Goal: Task Accomplishment & Management: Use online tool/utility

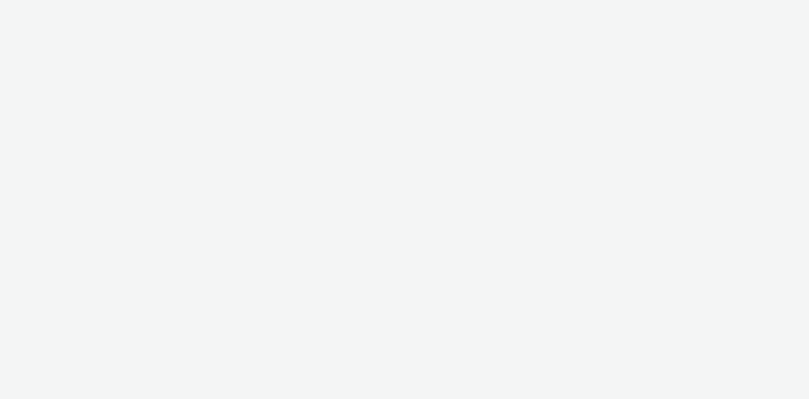
select select "47c37c18-910e-43a3-bb91-a2beb2847406"
select select "b1b940d3-d05b-48b5-821e-f328c33b988b"
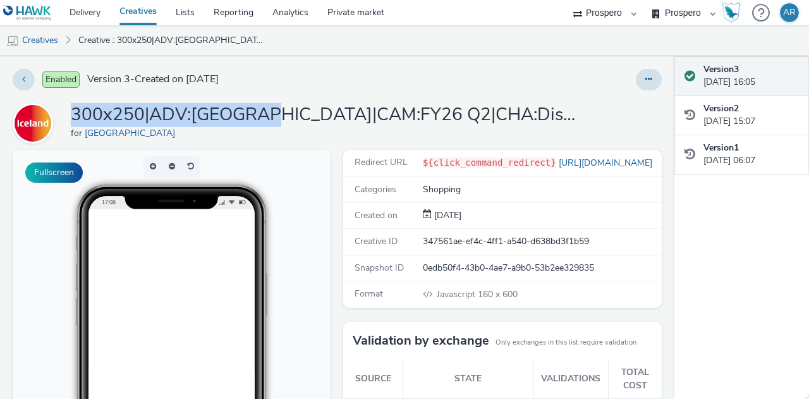
drag, startPoint x: 73, startPoint y: 109, endPoint x: 254, endPoint y: 114, distance: 181.5
click at [254, 114] on h1 "300x250|ADV:[GEOGRAPHIC_DATA]|CAM:FY26 Q2|CHA:Display|PLA:Prospero|INV:News UK|…" at bounding box center [324, 115] width 506 height 24
copy h1 "300x250|ADV:[GEOGRAPHIC_DATA]|"
click at [648, 85] on button at bounding box center [649, 79] width 26 height 21
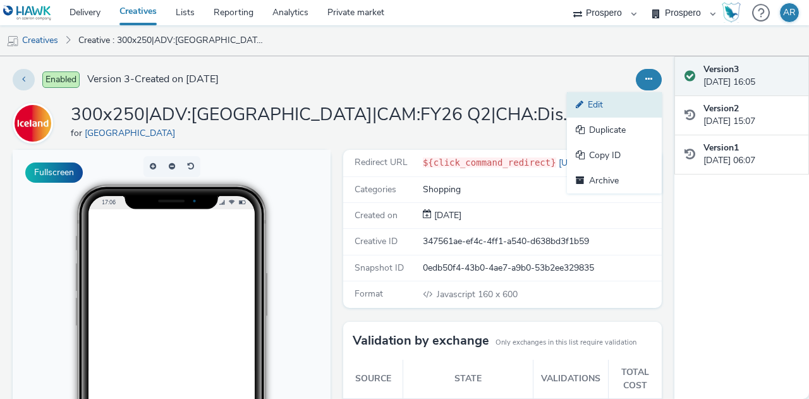
click at [630, 103] on link "Edit" at bounding box center [614, 104] width 95 height 25
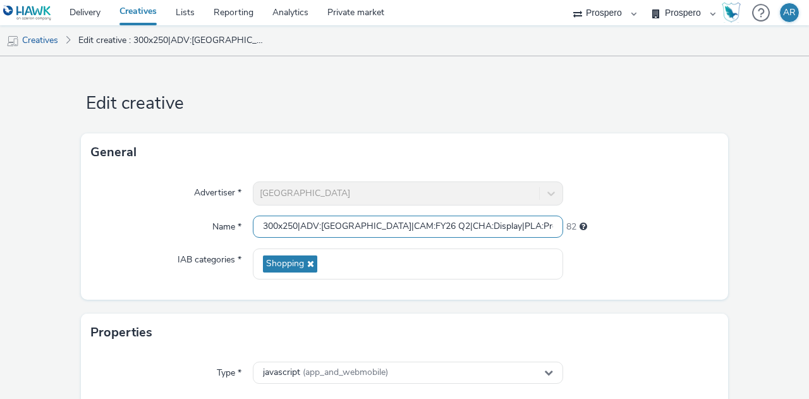
drag, startPoint x: 350, startPoint y: 231, endPoint x: 231, endPoint y: 228, distance: 118.2
click at [231, 228] on div "Name * 300x250|ADV:Iceland|CAM:FY26 Q2|CHA:Display|PLA:Prospero|INV:News UK|TEC…" at bounding box center [404, 227] width 627 height 23
click at [274, 228] on input "300x250|ADV:Iceland|CAM:FY26 Q2|CHA:Display|PLA:Prospero|INV:News UK|TEC:Gravit…" at bounding box center [408, 227] width 310 height 22
click at [291, 224] on input "160x250|ADV:Iceland|CAM:FY26 Q2|CHA:Display|PLA:Prospero|INV:News UK|TEC:Gravit…" at bounding box center [408, 227] width 310 height 22
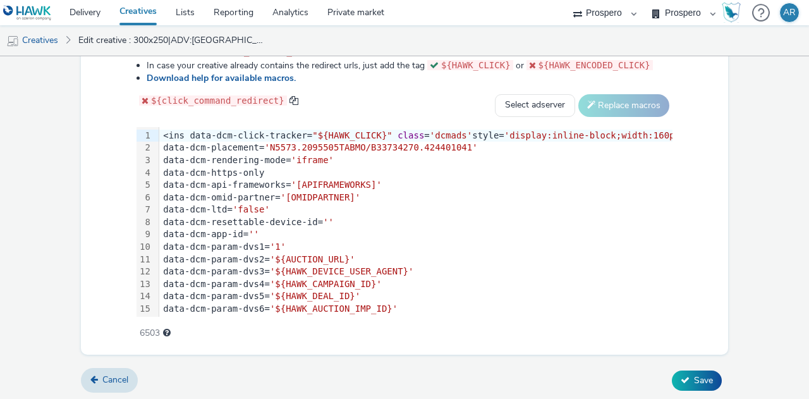
scroll to position [0, 52]
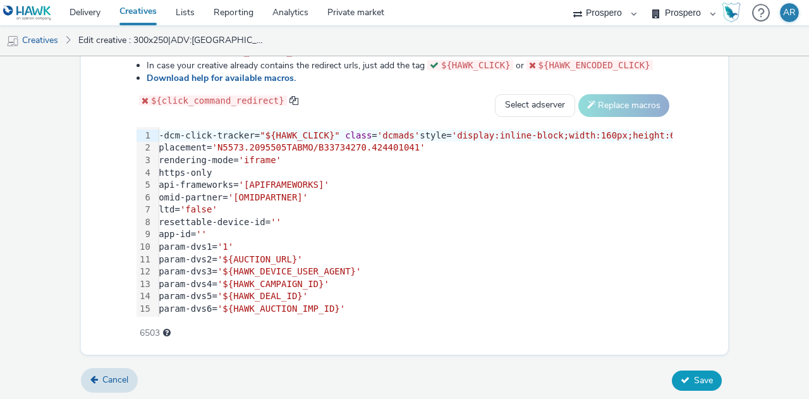
type input "160x600|ADV:Iceland|CAM:FY26 Q2|CHA:Display|PLA:Prospero|INV:News UK|TEC:Gravit…"
click at [695, 376] on span "Save" at bounding box center [703, 380] width 19 height 12
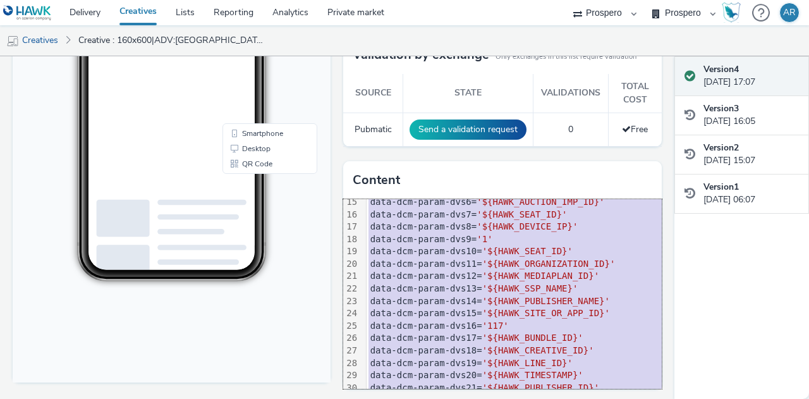
scroll to position [246, 0]
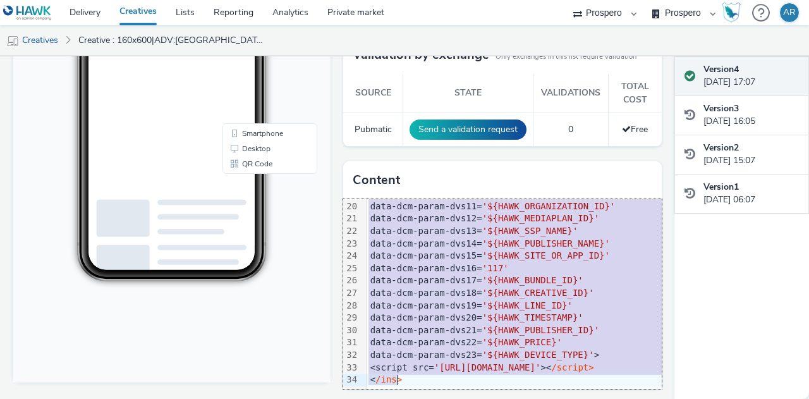
drag, startPoint x: 363, startPoint y: 200, endPoint x: 540, endPoint y: 429, distance: 288.8
click at [540, 398] on html "Delivery Creatives Lists Reporting Analytics Private market AZERION ContextAd F…" at bounding box center [404, 199] width 809 height 399
copy div "<ins data-dcm-click-tracker= "${HAWK_CLICK}" class = 'dcmads' style= 'display:i…"
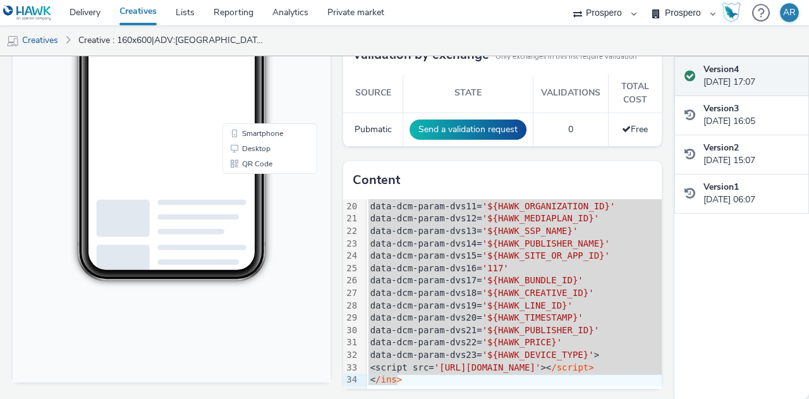
click at [281, 340] on body "17:07 Smartphone Desktop QR Code" at bounding box center [172, 124] width 318 height 518
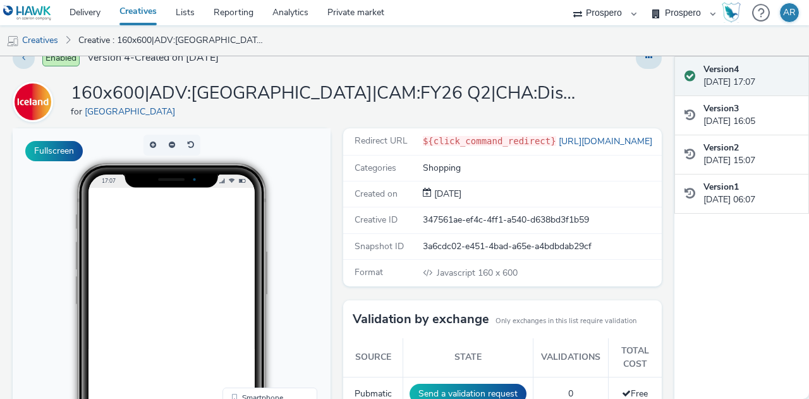
scroll to position [0, 0]
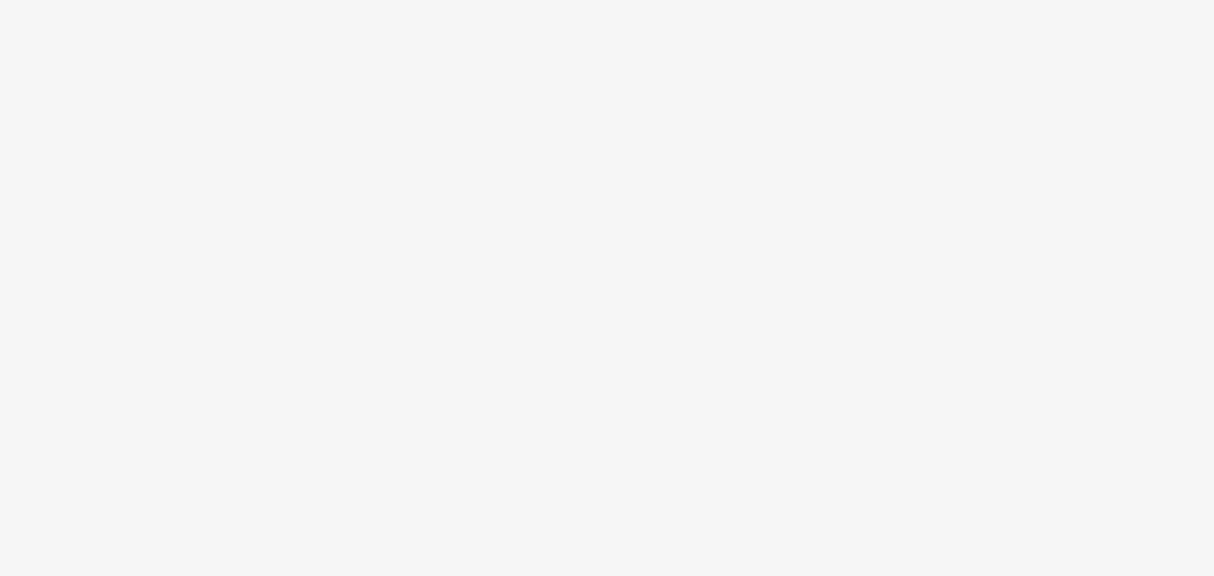
select select "47c37c18-910e-43a3-bb91-a2beb2847406"
select select "b1b940d3-d05b-48b5-821e-f328c33b988b"
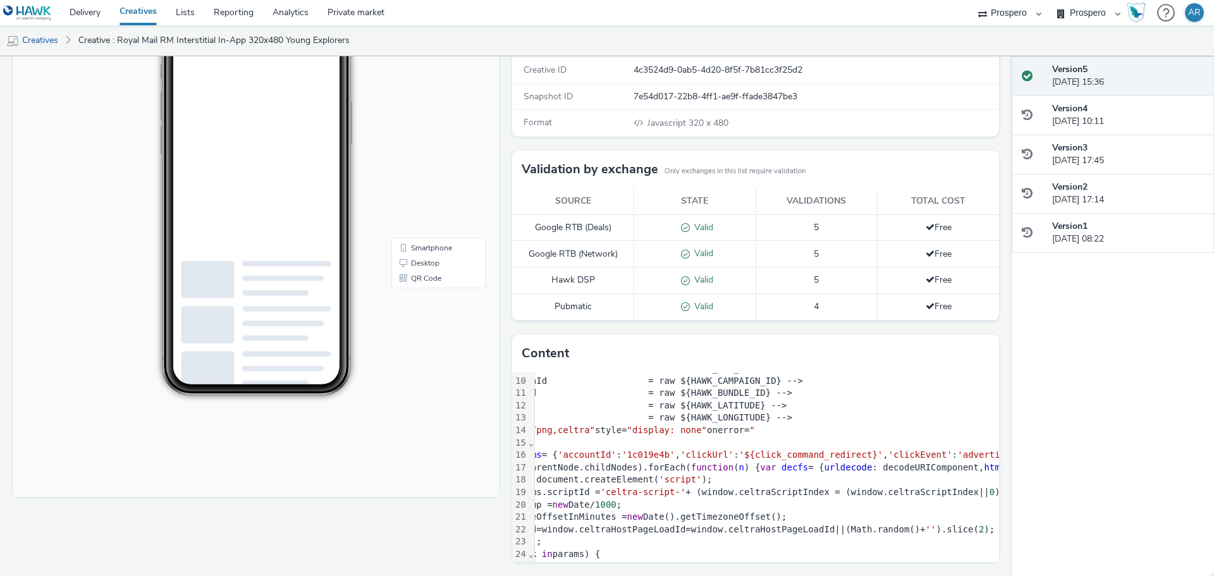
scroll to position [112, 0]
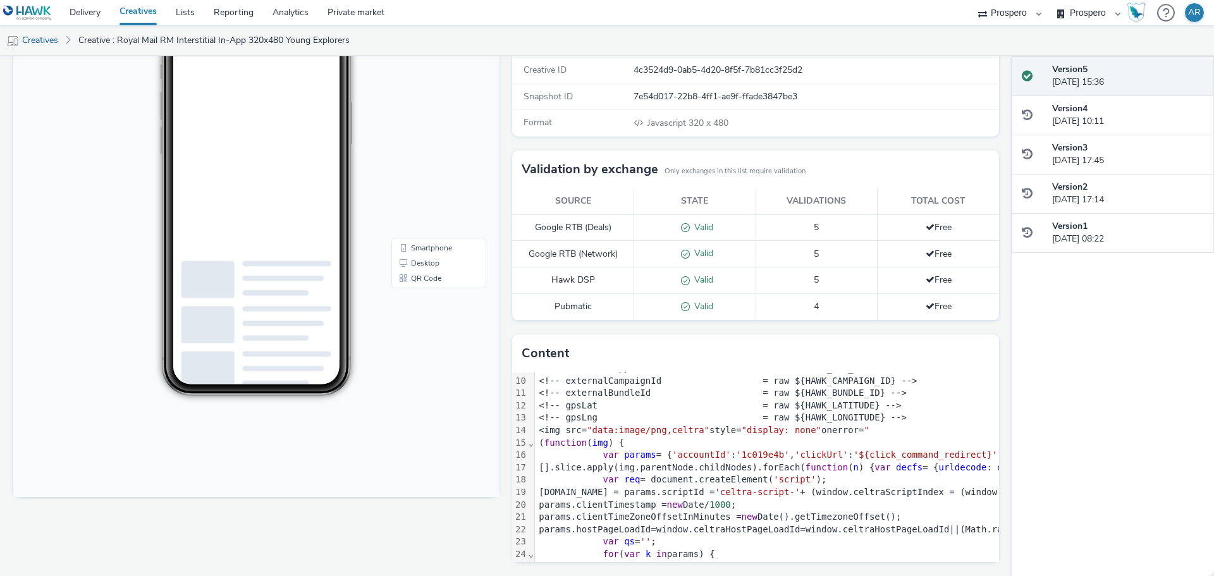
click at [587, 446] on span "function" at bounding box center [565, 442] width 42 height 10
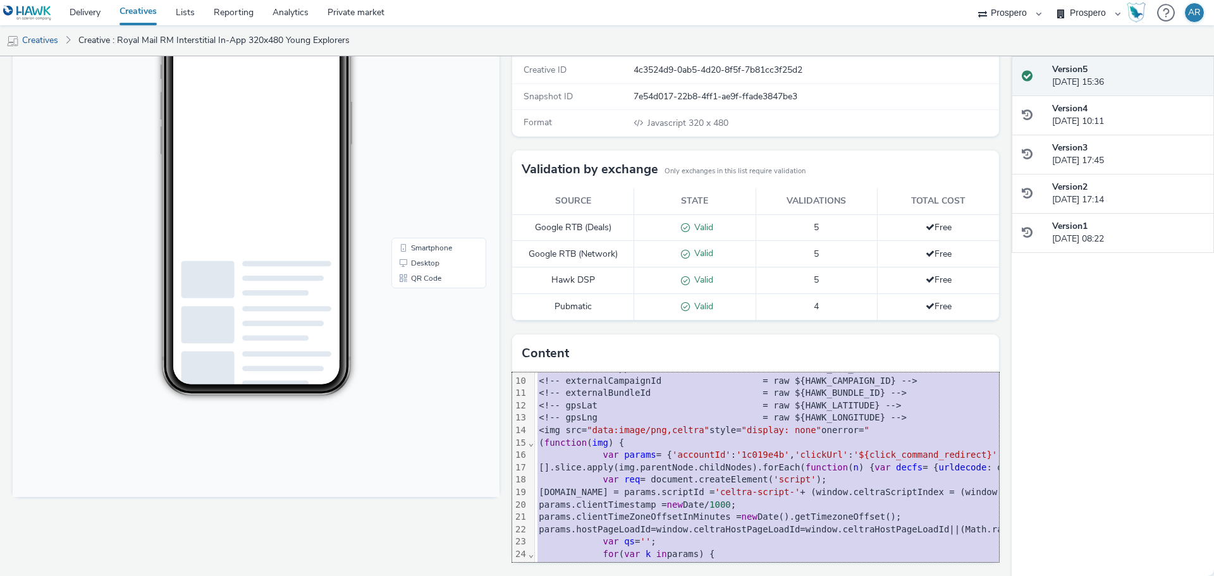
copy div "<script src= "mraid.js" >< /script> <div class = "celtra-ad-v3" > <!-- eas.JHtI…"
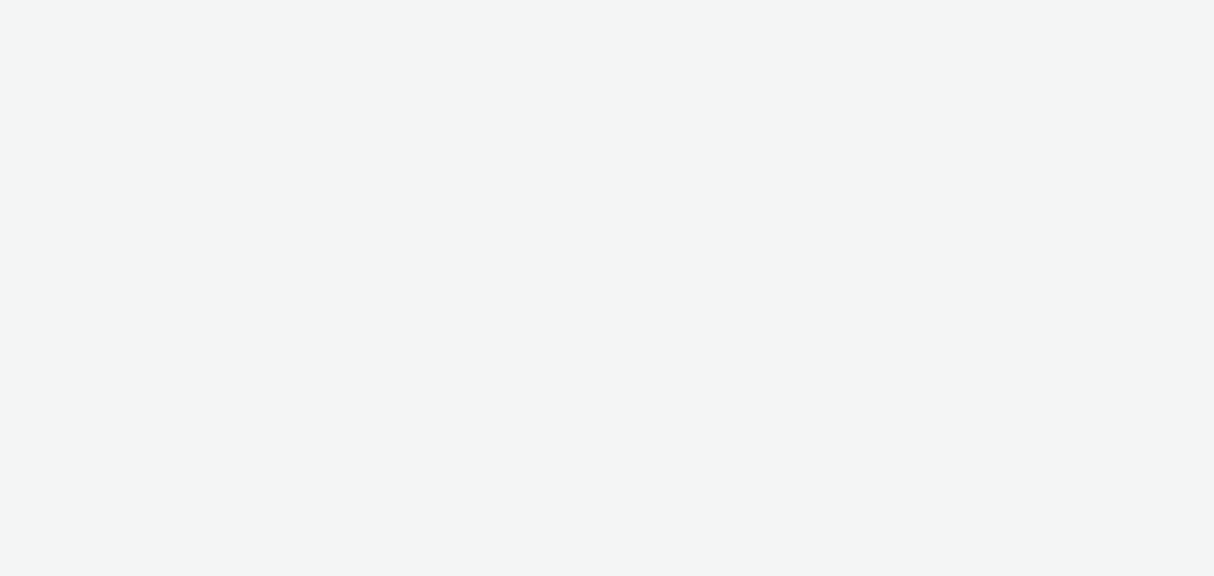
select select "47c37c18-910e-43a3-bb91-a2beb2847406"
select select "b1b940d3-d05b-48b5-821e-f328c33b988b"
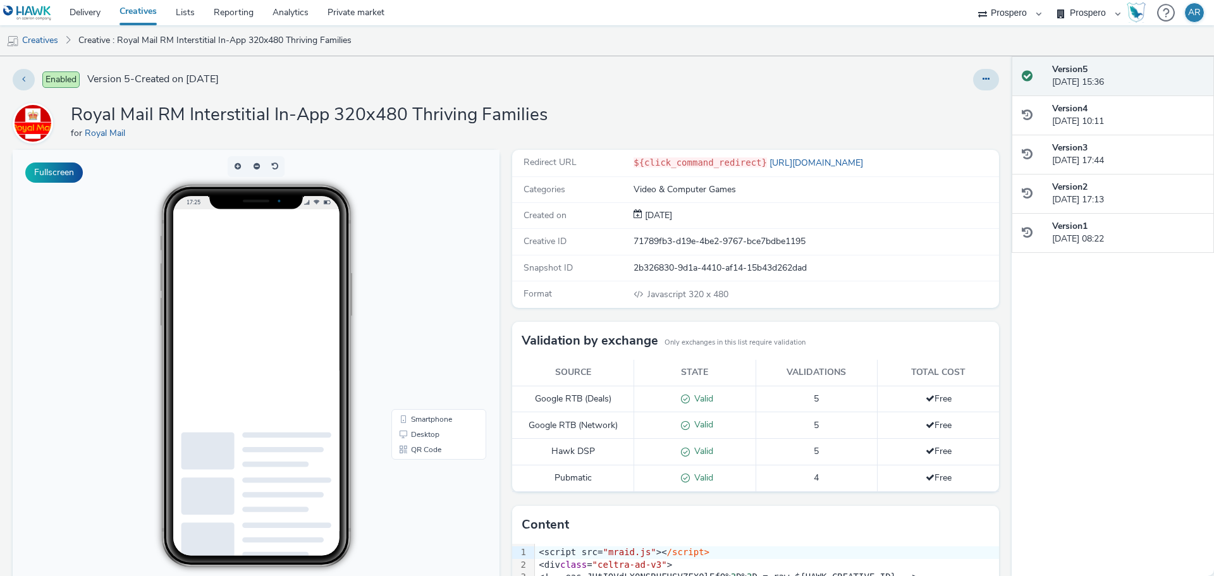
scroll to position [171, 0]
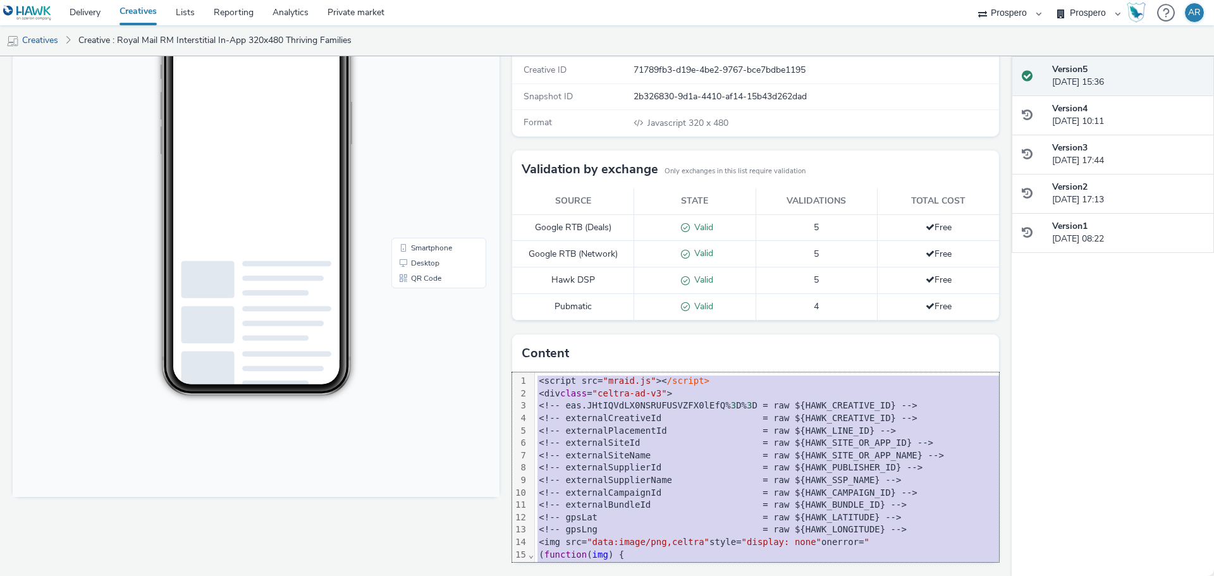
copy div "<script src= "mraid.js" >< /script> <div class = "celtra-ad-v3" > <!-- eas.JHtI…"
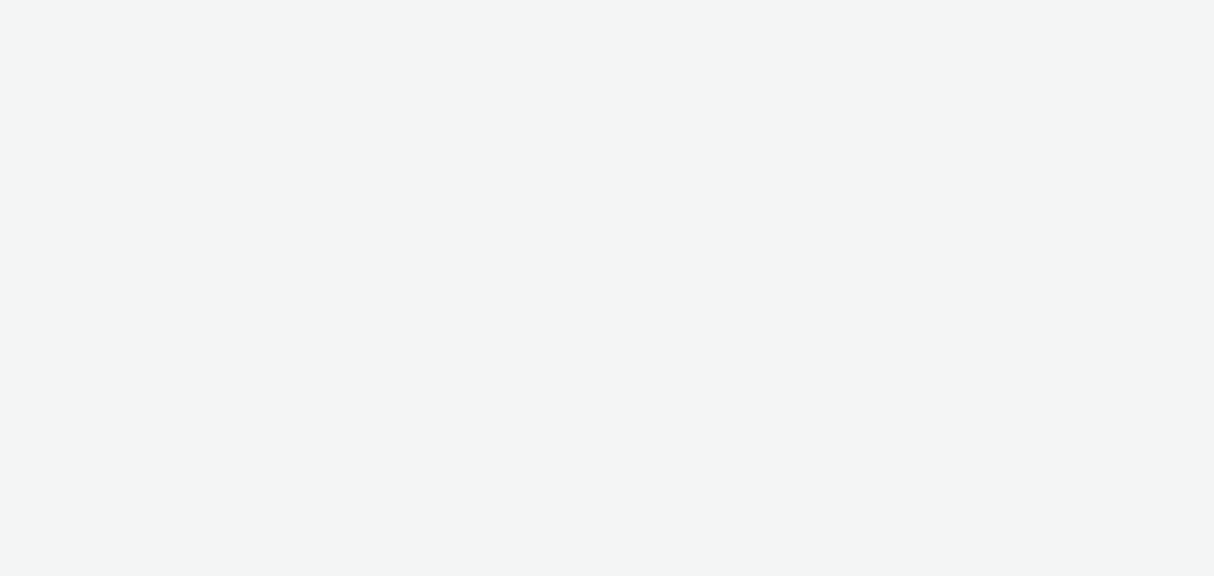
select select "47c37c18-910e-43a3-bb91-a2beb2847406"
select select "b1b940d3-d05b-48b5-821e-f328c33b988b"
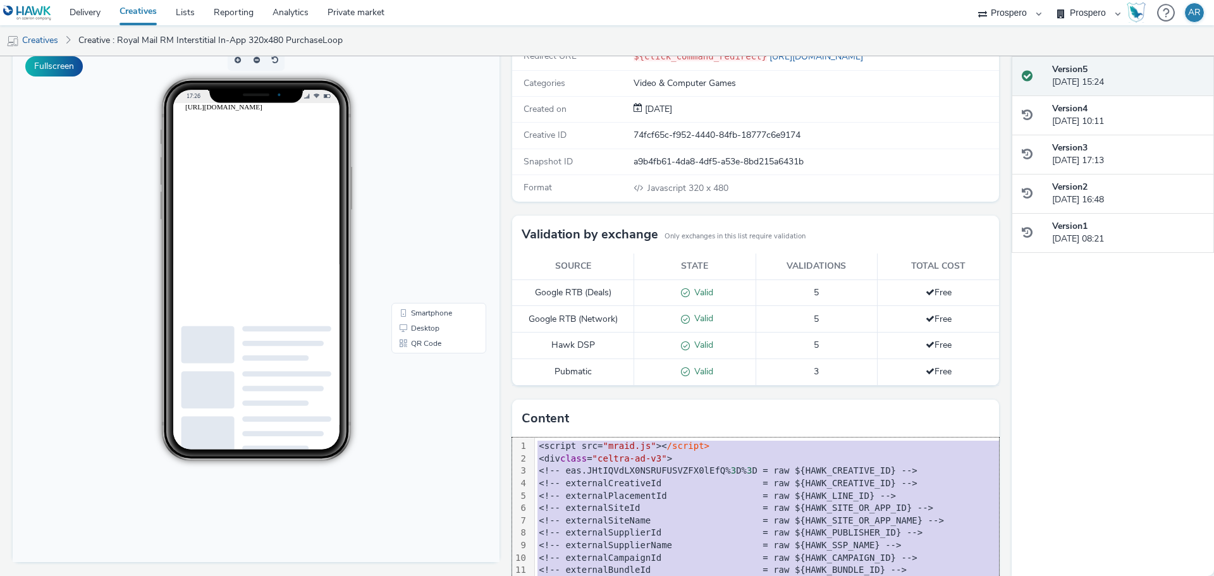
copy div "<script src= "mraid.js" >< /script> <div class = "celtra-ad-v3" > <!-- eas.JHtI…"
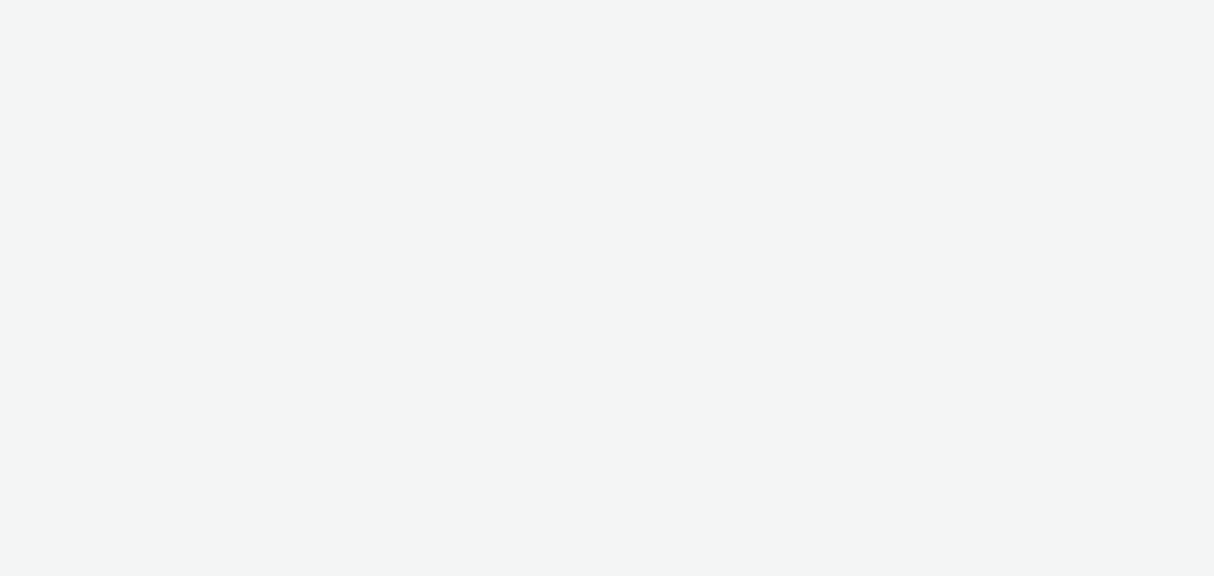
select select "47c37c18-910e-43a3-bb91-a2beb2847406"
select select "b1b940d3-d05b-48b5-821e-f328c33b988b"
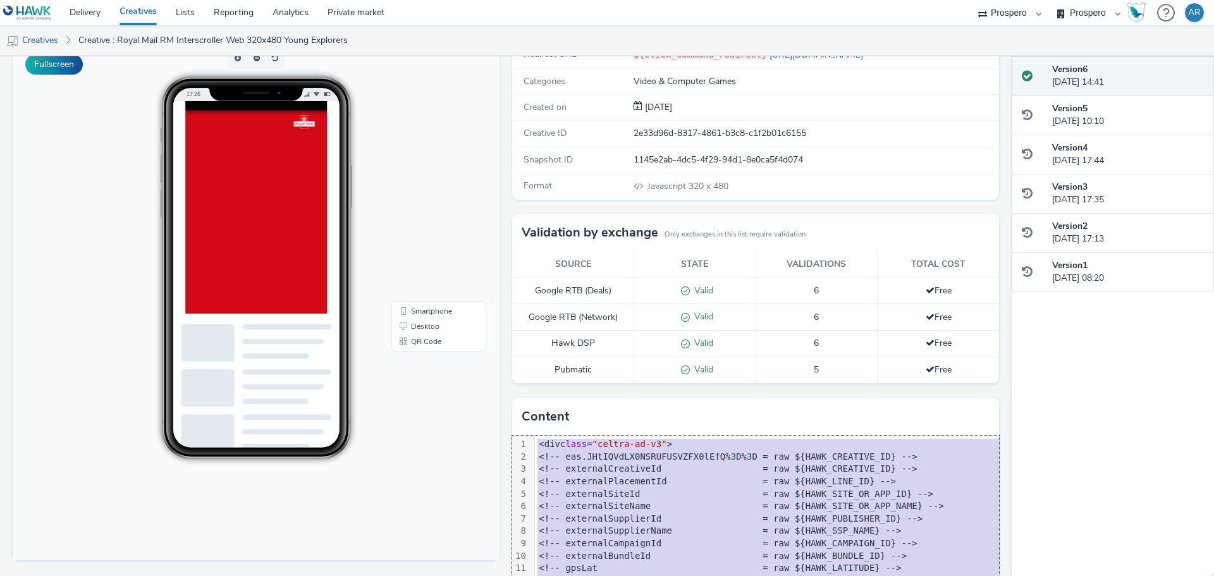
copy div "<div class = "celtra-ad-v3" > <!-- eas.JHtIQVdLX0NSRUFUSVZFX0lEfQ% 3 D% 3 D = r…"
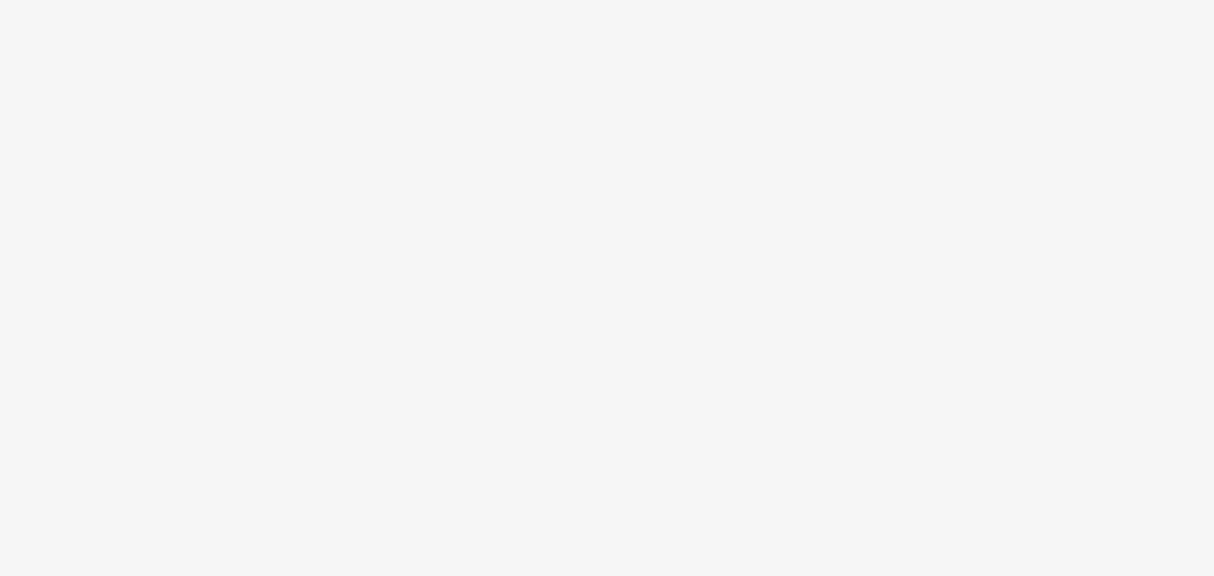
select select "47c37c18-910e-43a3-bb91-a2beb2847406"
select select "b1b940d3-d05b-48b5-821e-f328c33b988b"
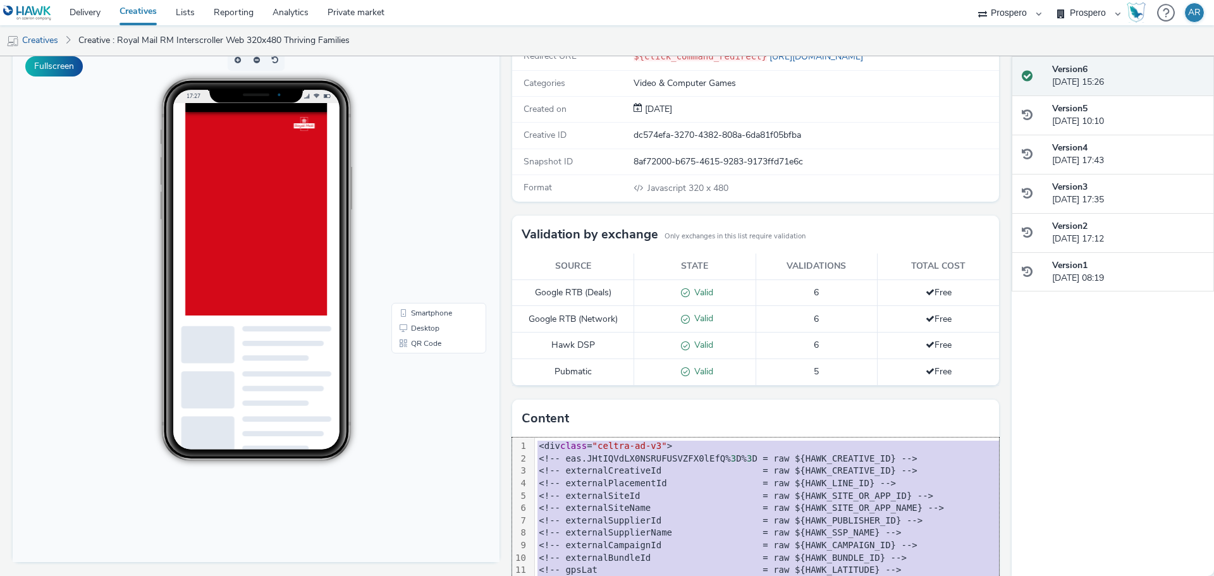
copy div "<div class = "celtra-ad-v3" > <!-- eas.JHtIQVdLX0NSRUFUSVZFX0lEfQ% 3 D% 3 D = r…"
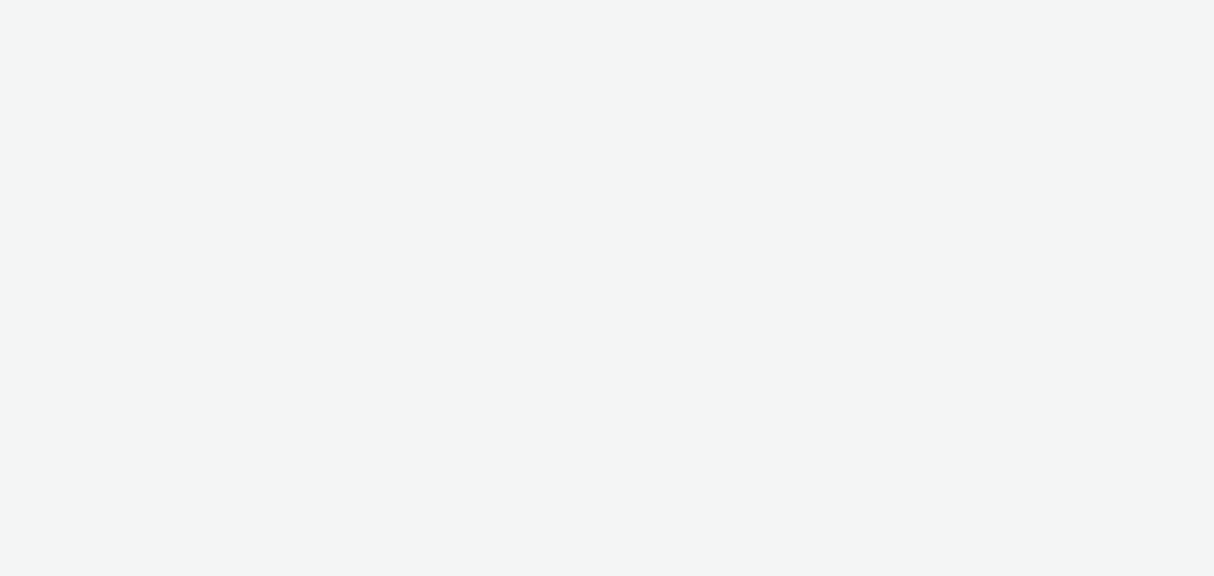
select select "47c37c18-910e-43a3-bb91-a2beb2847406"
select select "b1b940d3-d05b-48b5-821e-f328c33b988b"
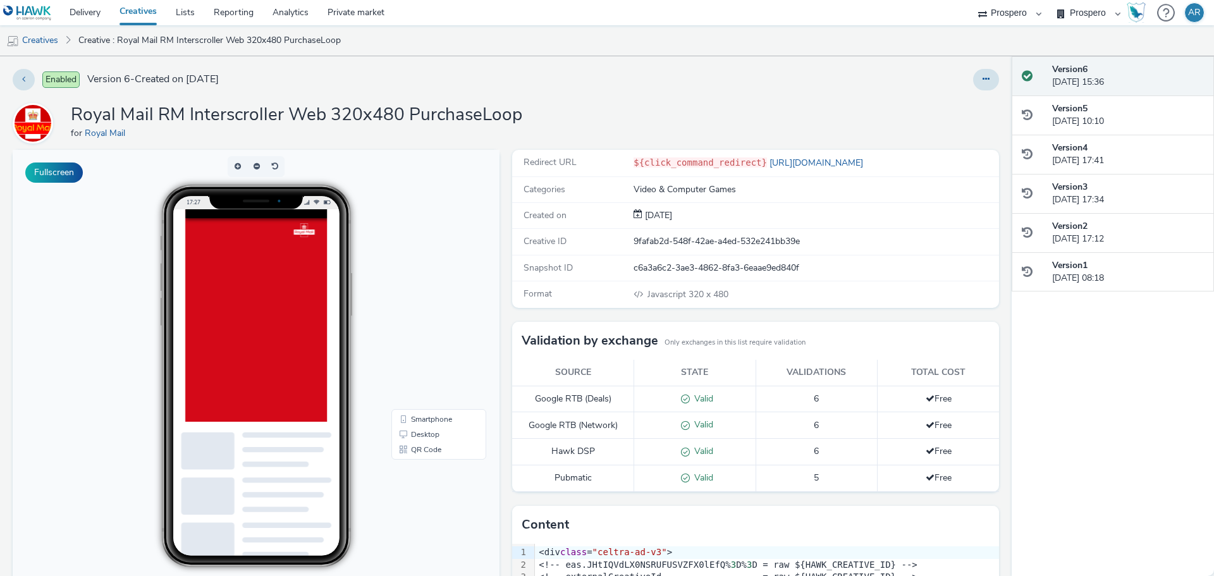
scroll to position [171, 0]
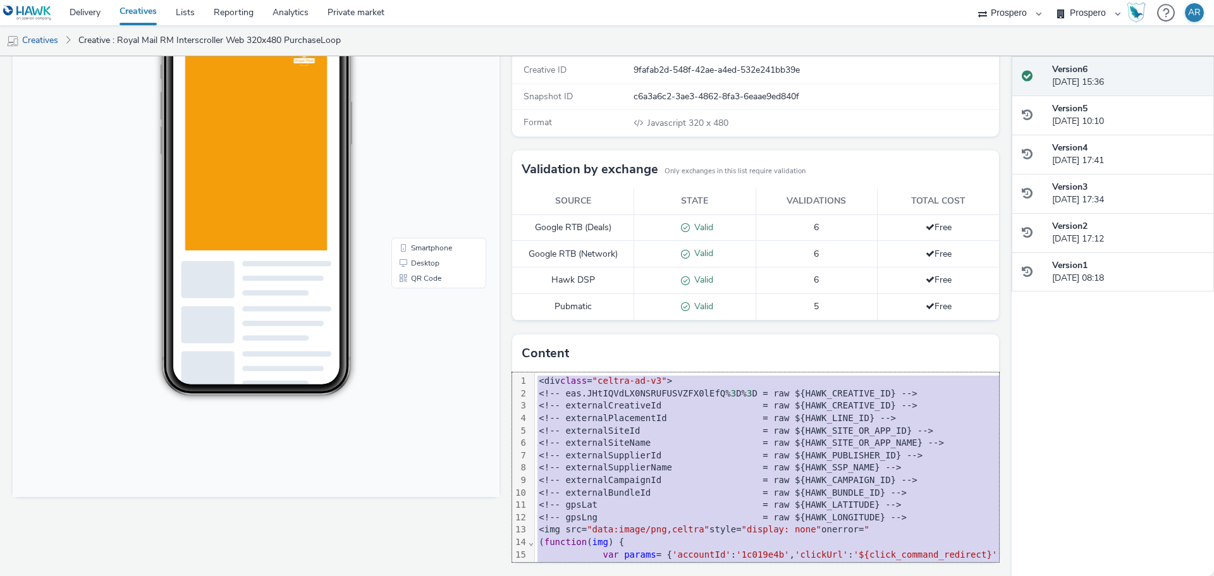
copy div "<div class = "celtra-ad-v3" > <!-- eas.JHtIQVdLX0NSRUFUSVZFX0lEfQ% 3 D% 3 D = r…"
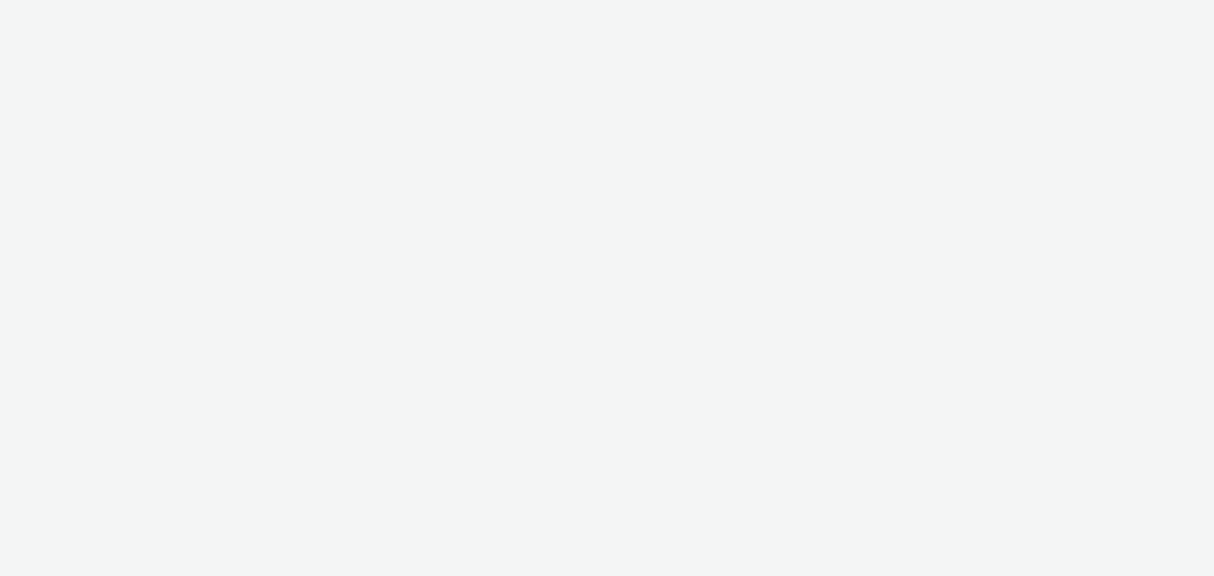
select select "47c37c18-910e-43a3-bb91-a2beb2847406"
select select "b1b940d3-d05b-48b5-821e-f328c33b988b"
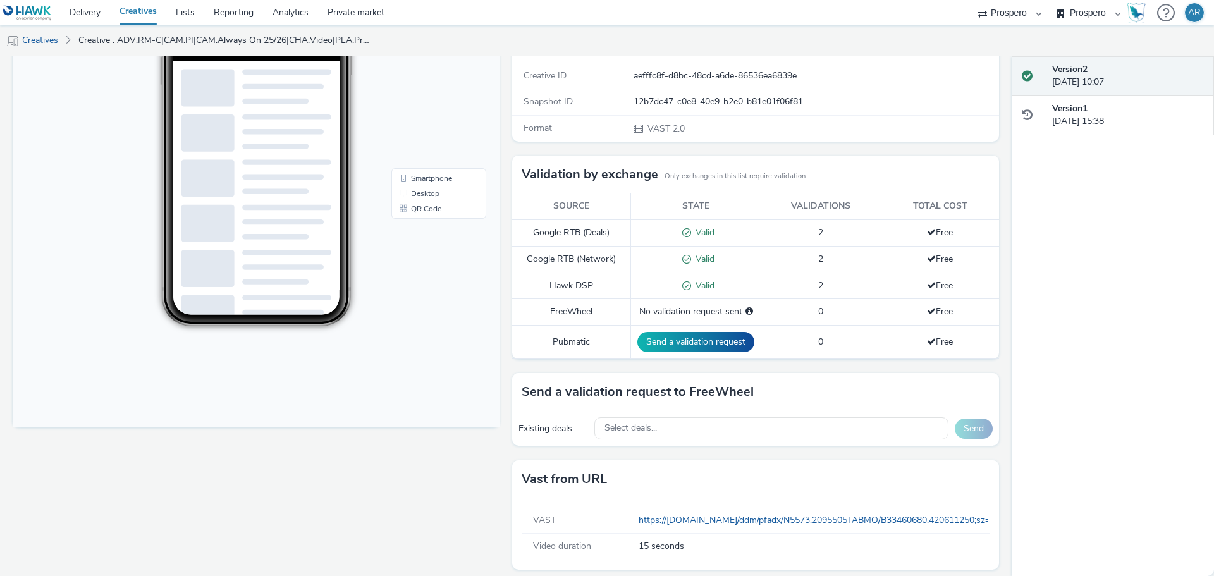
scroll to position [248, 0]
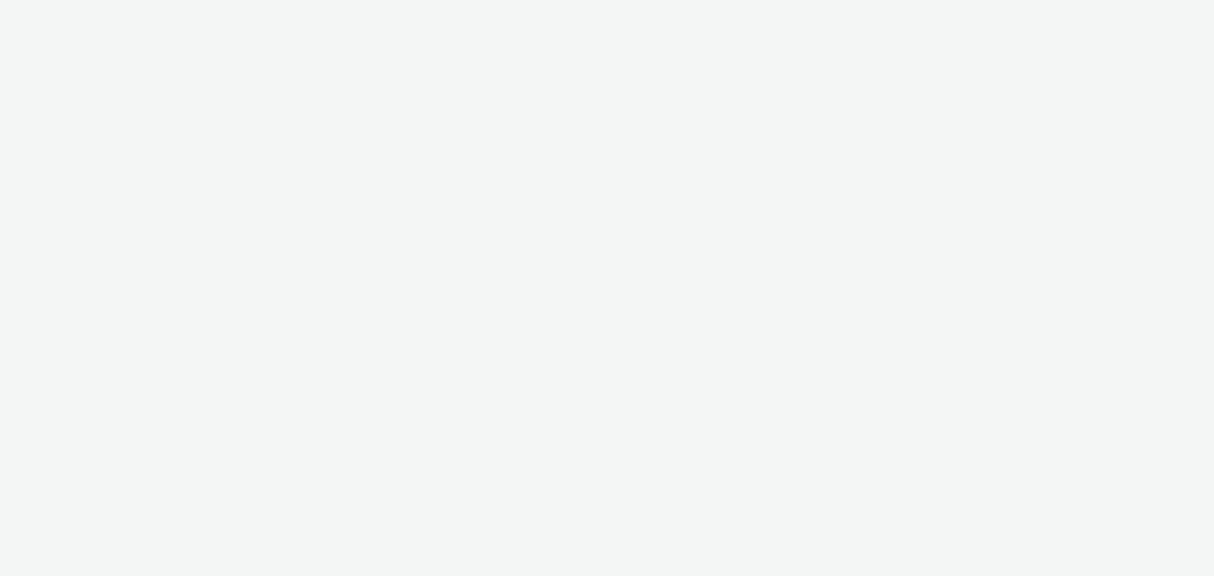
select select "47c37c18-910e-43a3-bb91-a2beb2847406"
select select "b1b940d3-d05b-48b5-821e-f328c33b988b"
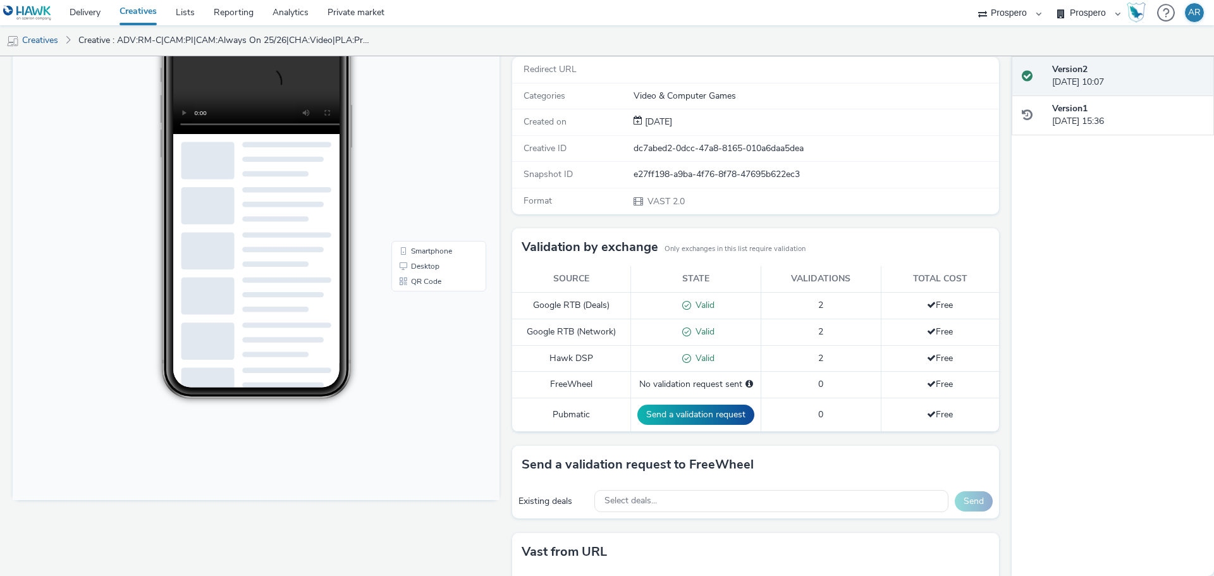
scroll to position [248, 0]
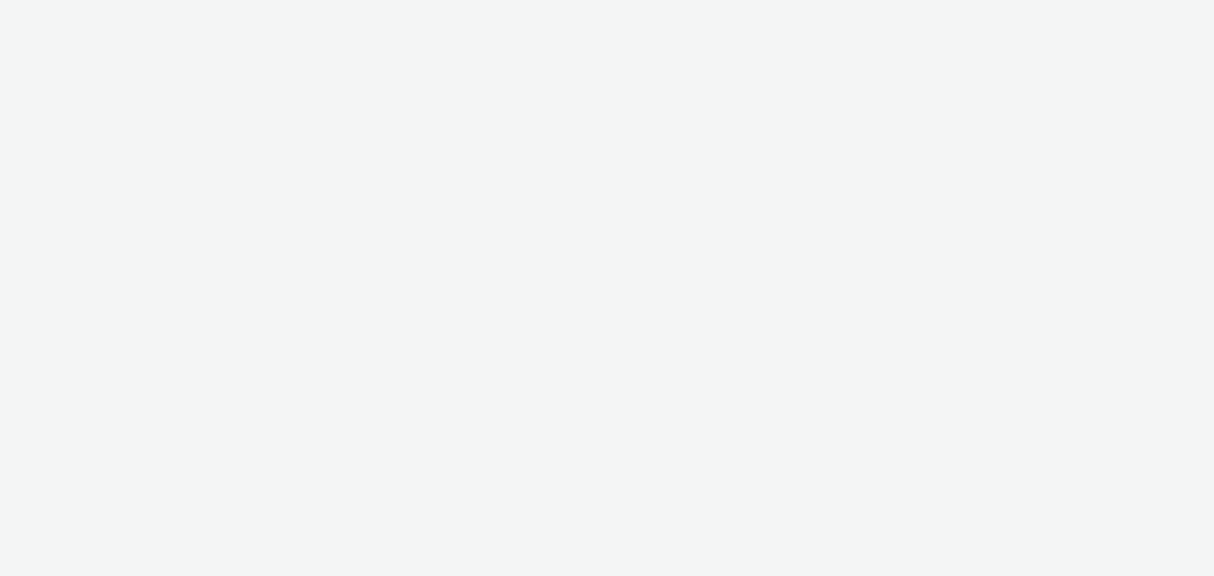
select select "47c37c18-910e-43a3-bb91-a2beb2847406"
select select "b1b940d3-d05b-48b5-821e-f328c33b988b"
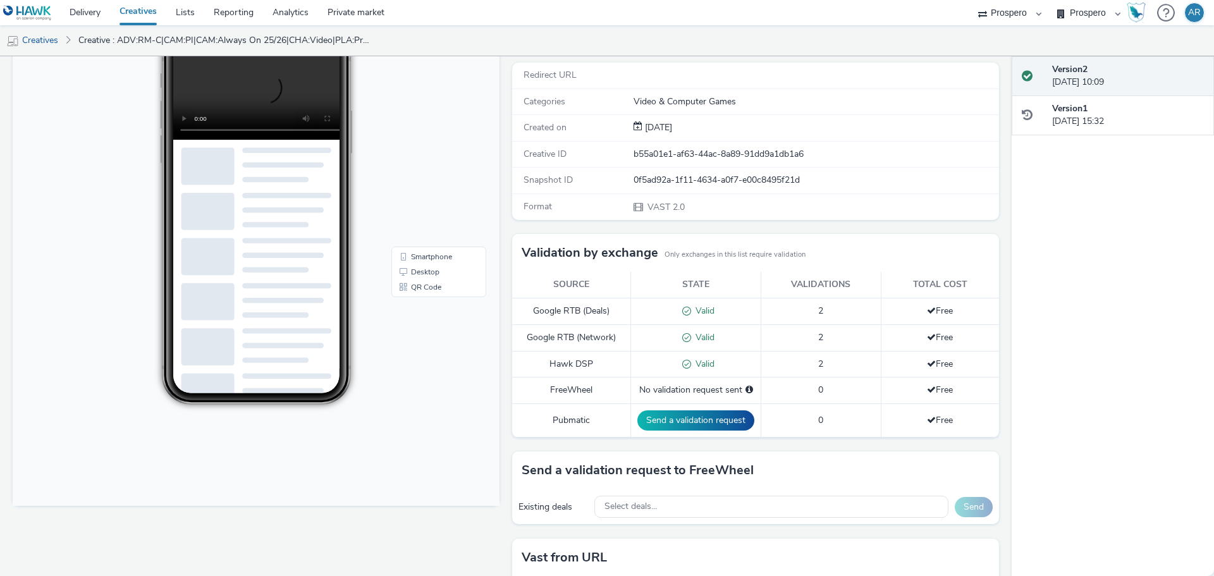
scroll to position [248, 0]
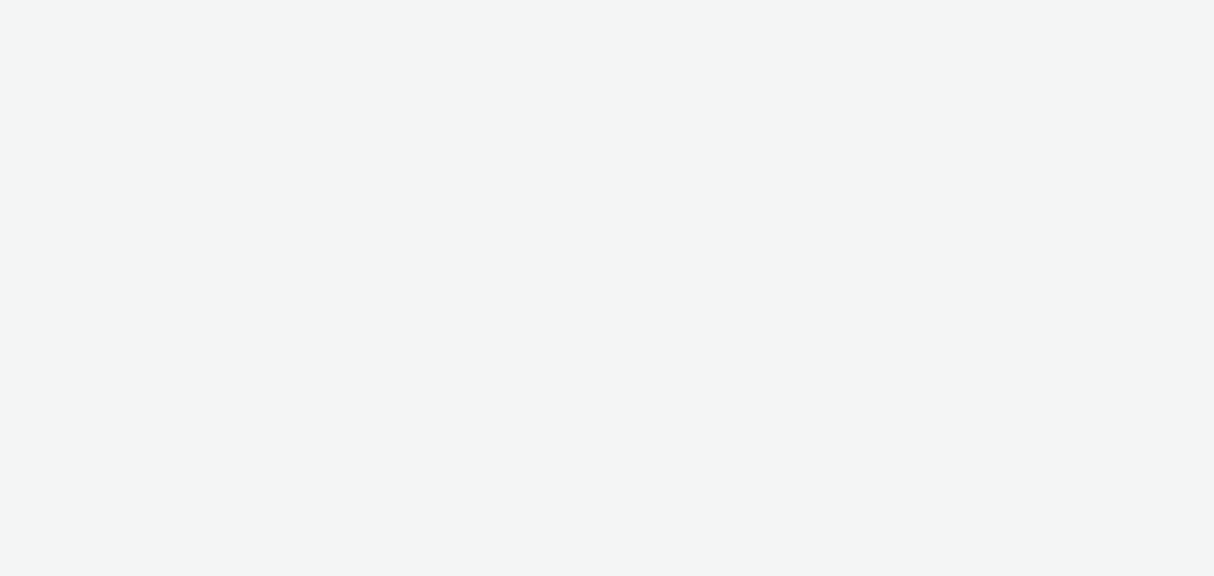
select select "47c37c18-910e-43a3-bb91-a2beb2847406"
select select "b1b940d3-d05b-48b5-821e-f328c33b988b"
select select "47c37c18-910e-43a3-bb91-a2beb2847406"
select select "b1b940d3-d05b-48b5-821e-f328c33b988b"
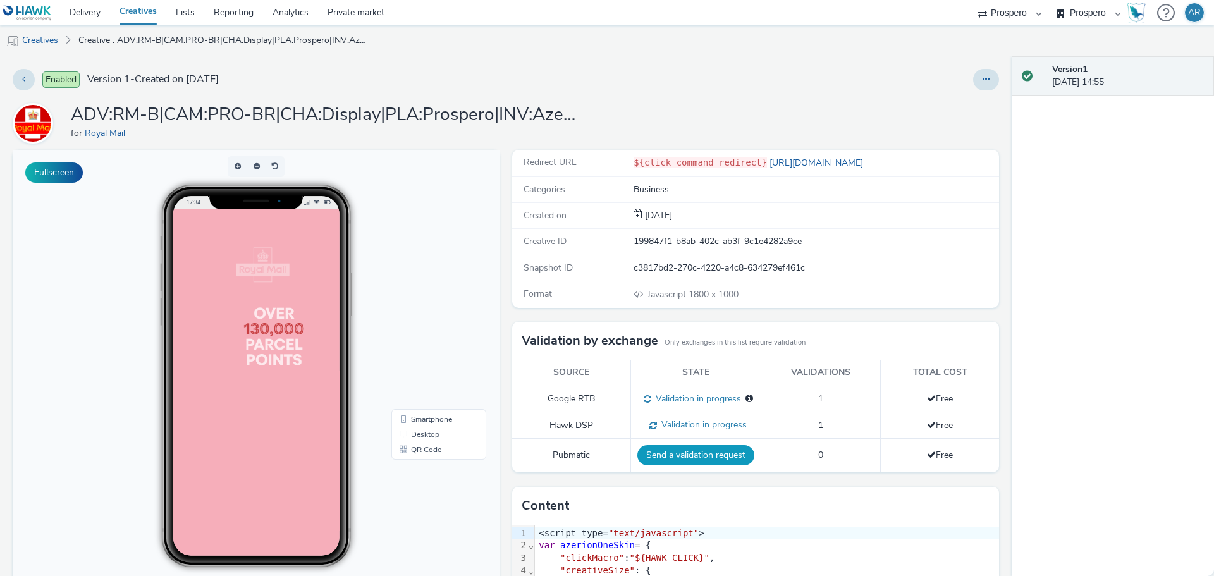
scroll to position [152, 0]
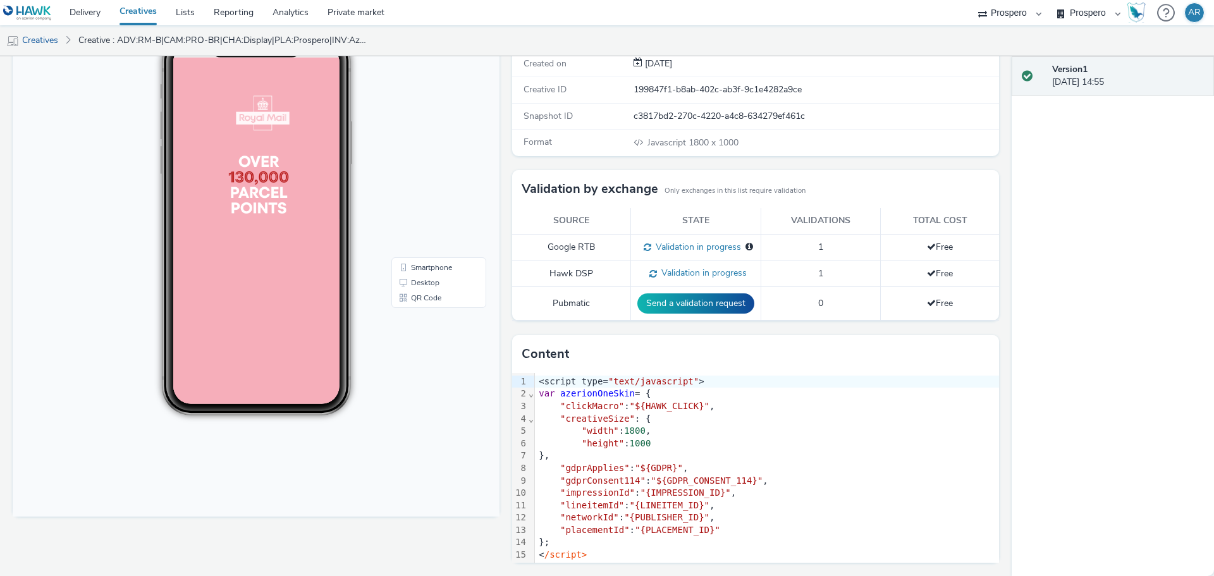
click at [662, 462] on div ""gdprApplies" : "${GDPR}" ," at bounding box center [767, 468] width 464 height 13
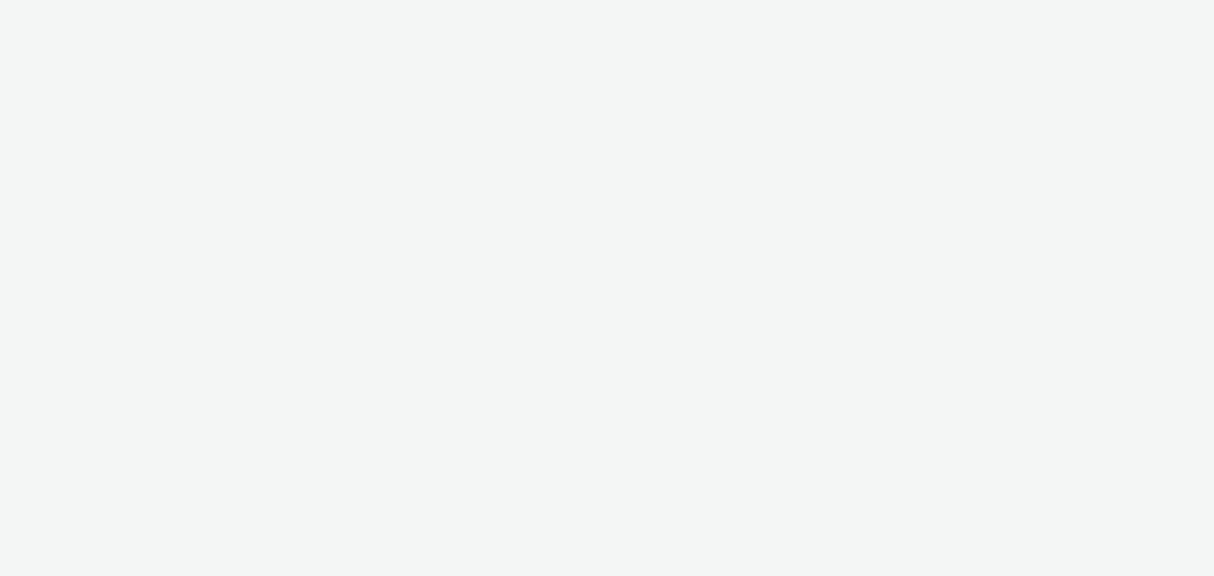
select select "47c37c18-910e-43a3-bb91-a2beb2847406"
select select "b1b940d3-d05b-48b5-821e-f328c33b988b"
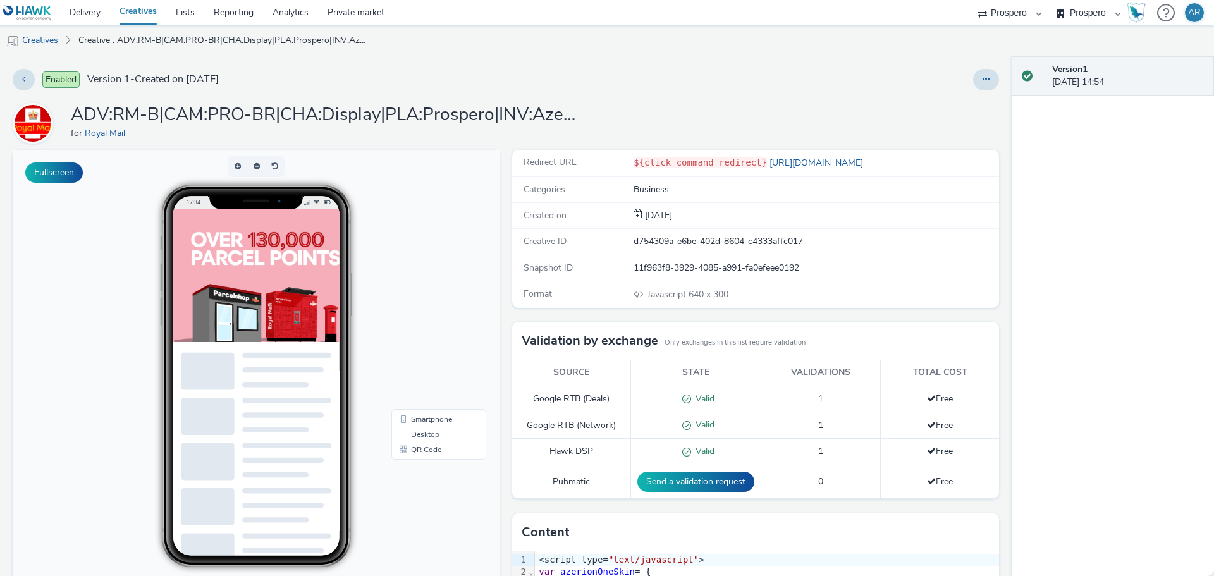
scroll to position [178, 0]
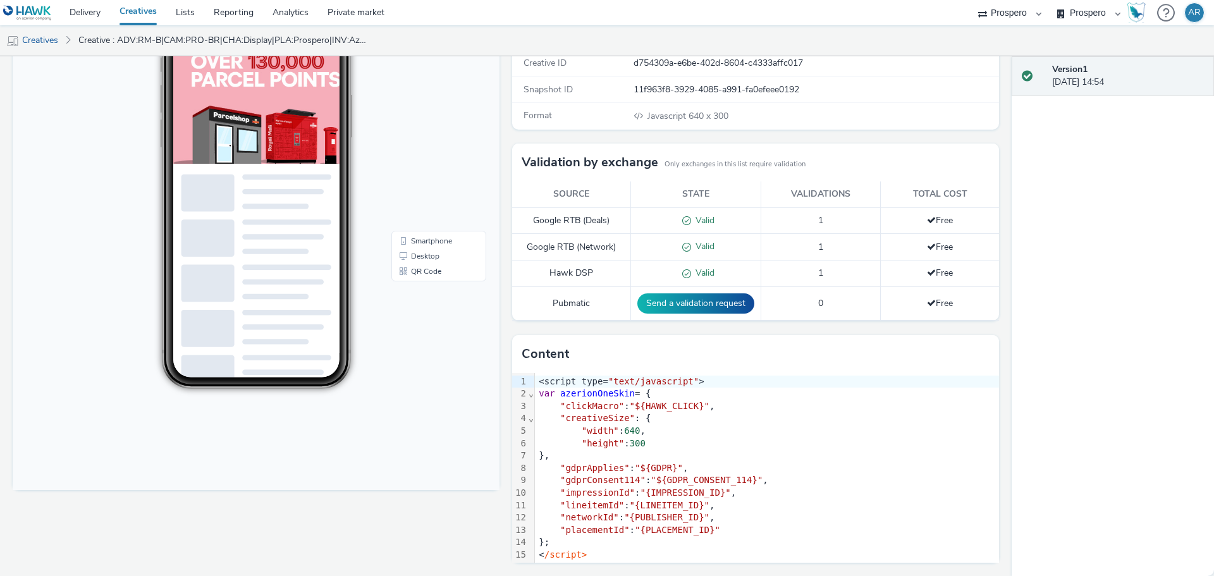
click at [582, 425] on span ""width"" at bounding box center [600, 430] width 37 height 10
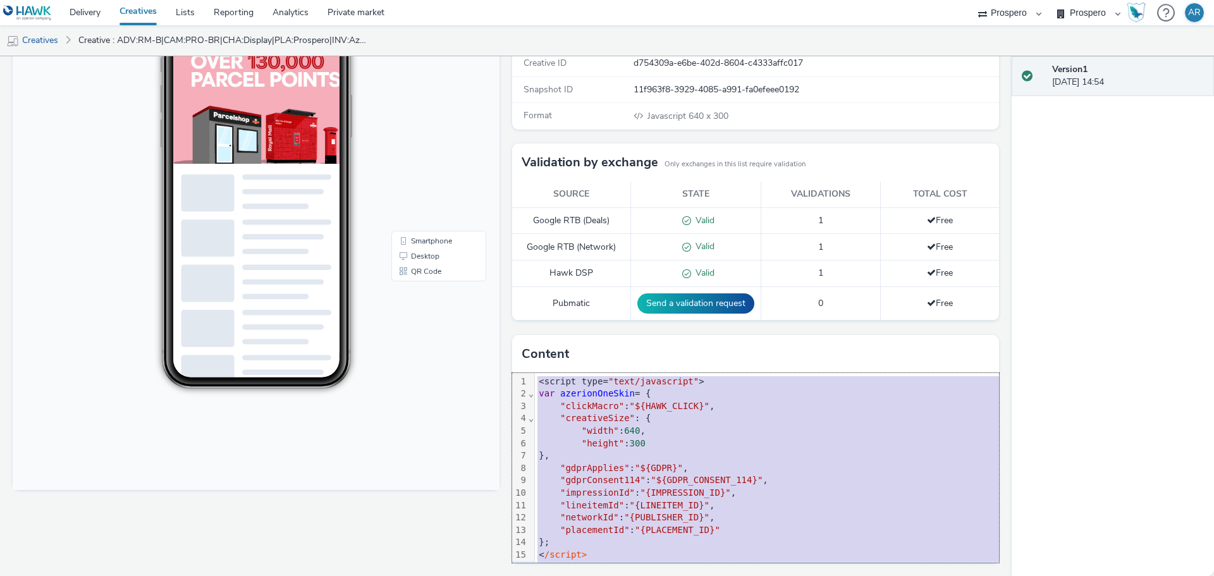
copy div "<script type= "text/javascript" > var azerionOneSkin = { "clickMacro" : "${HAWK…"
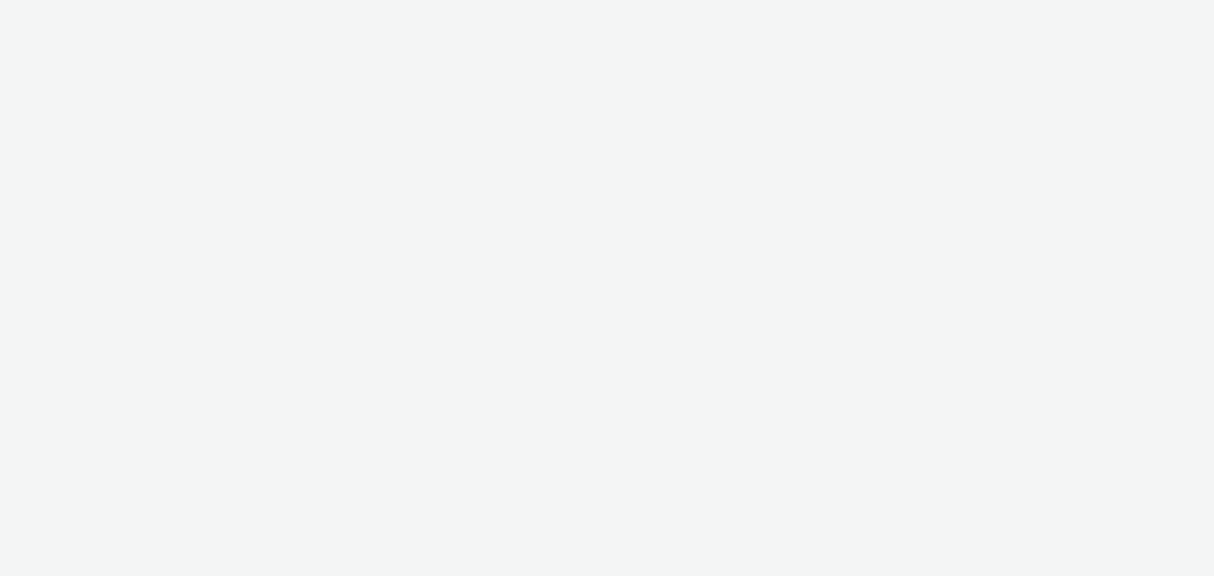
select select "47c37c18-910e-43a3-bb91-a2beb2847406"
select select "b1b940d3-d05b-48b5-821e-f328c33b988b"
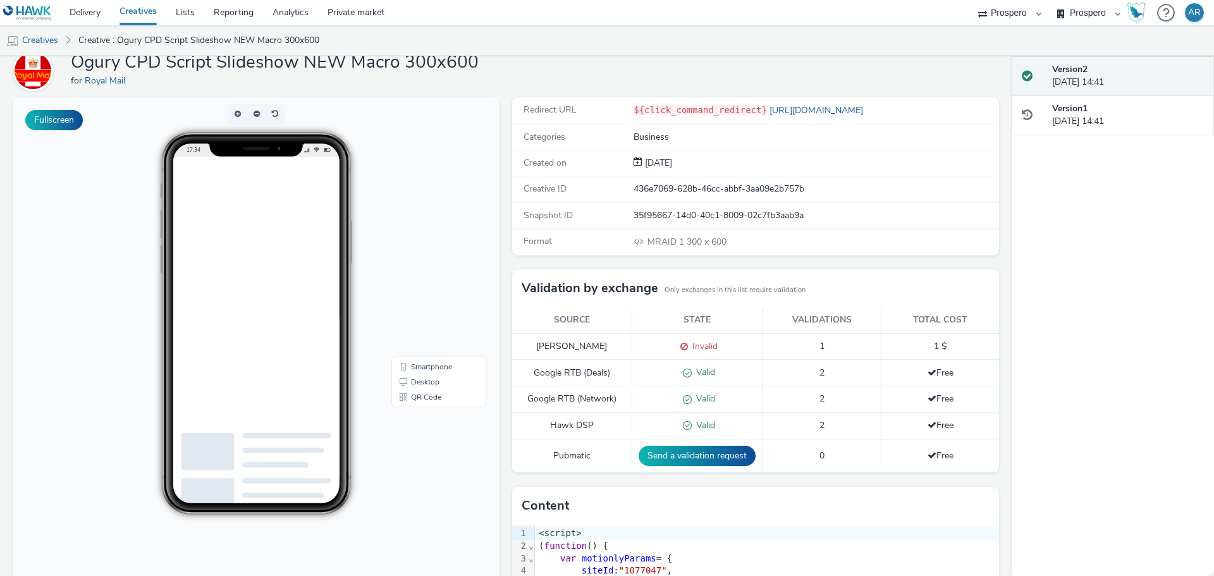
scroll to position [205, 0]
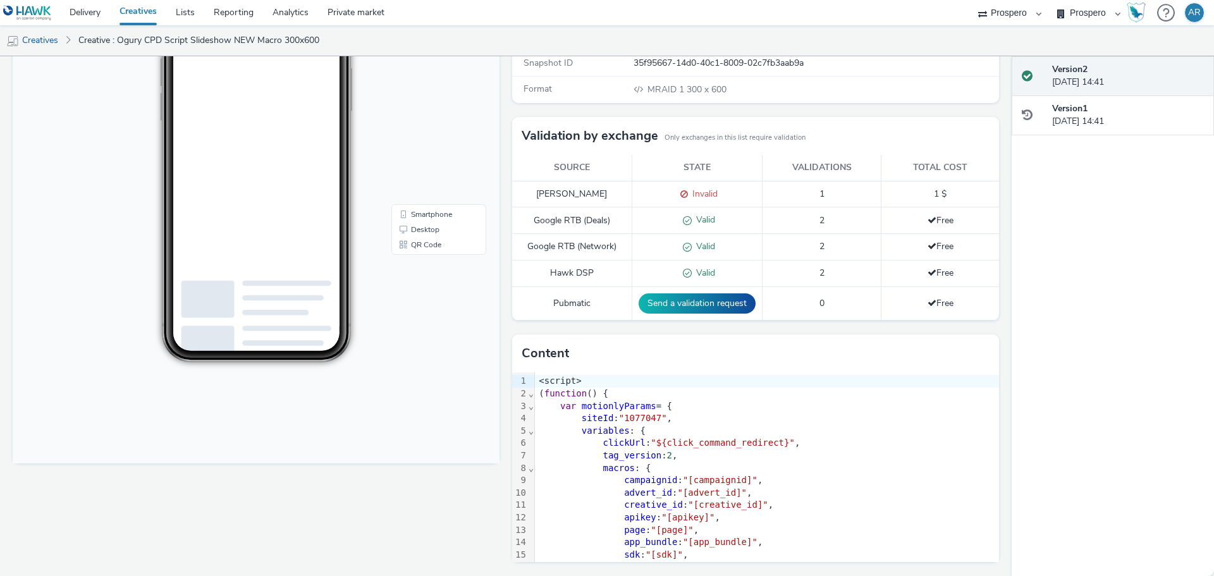
click at [607, 398] on div "( function () {" at bounding box center [767, 393] width 464 height 13
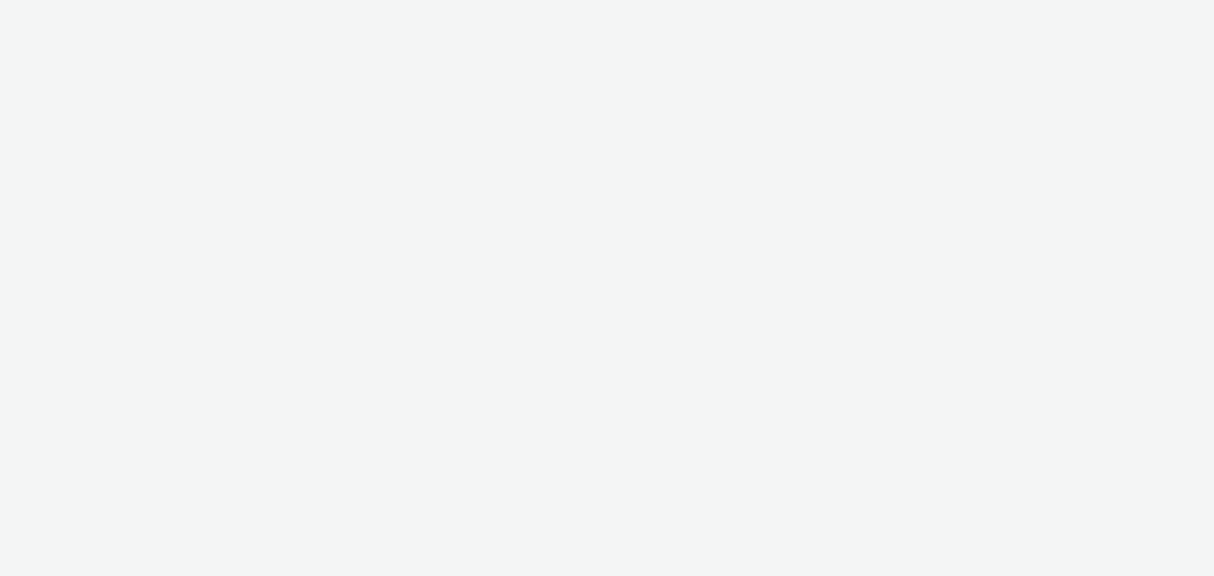
select select "47c37c18-910e-43a3-bb91-a2beb2847406"
select select "b1b940d3-d05b-48b5-821e-f328c33b988b"
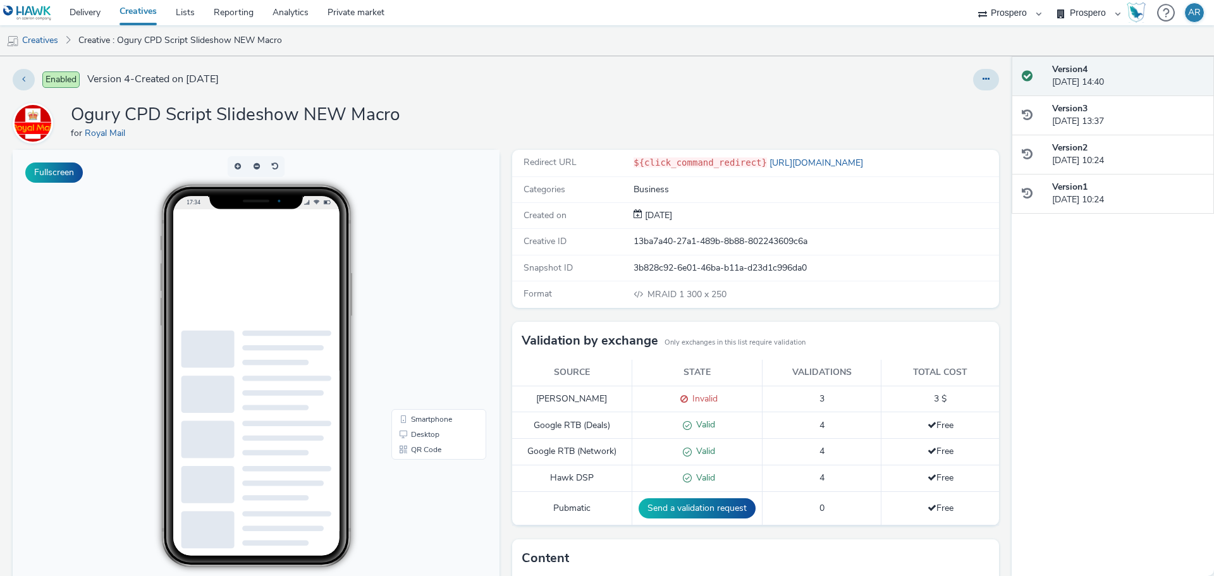
scroll to position [205, 0]
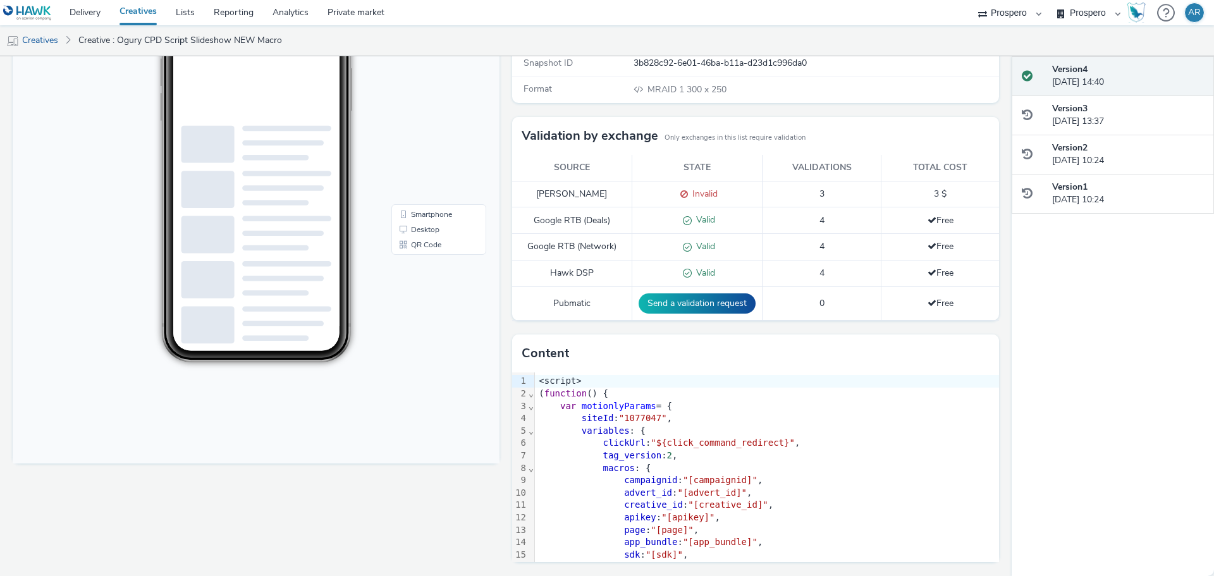
click at [661, 441] on span ""${click_command_redirect}"" at bounding box center [722, 442] width 144 height 10
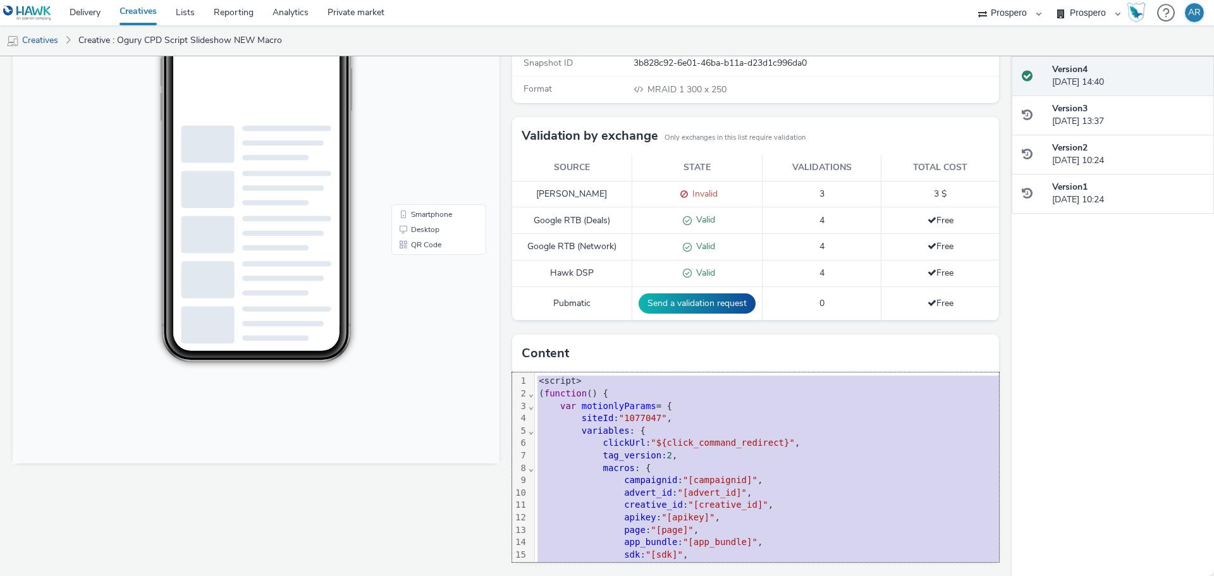
copy div "<script> ( function () { var motionlyParams = { siteId : "1077047" , variables …"
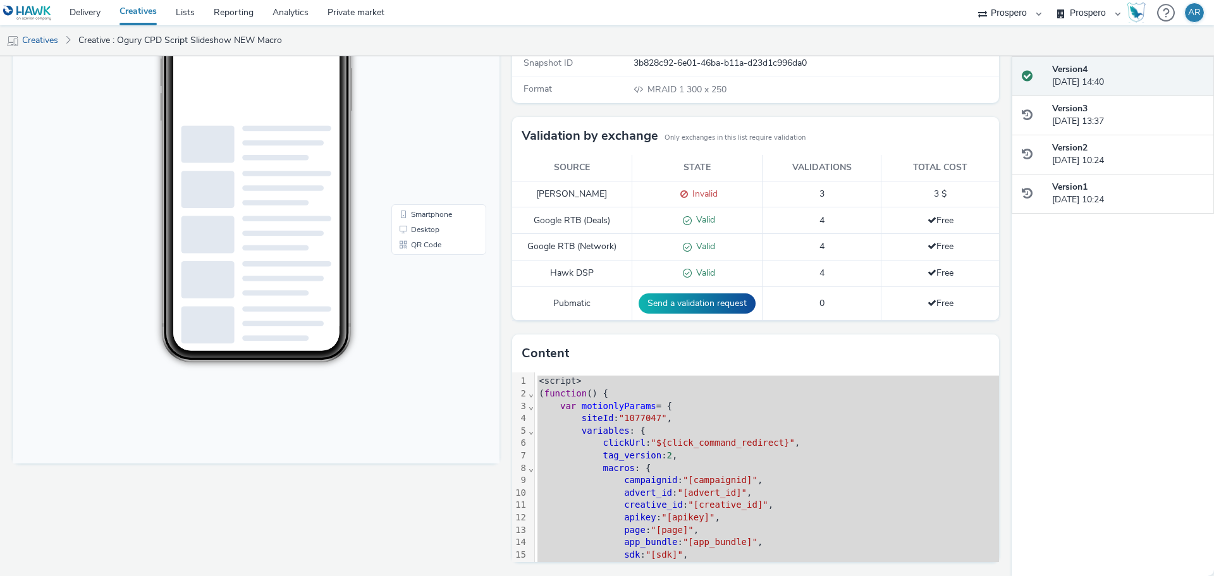
scroll to position [0, 0]
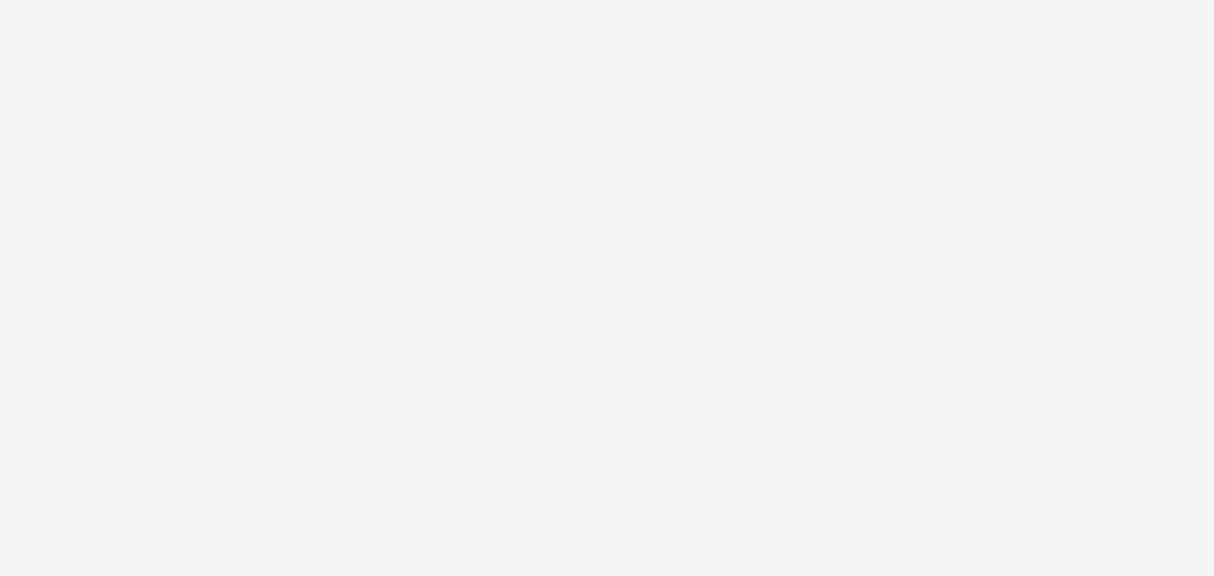
select select "47c37c18-910e-43a3-bb91-a2beb2847406"
select select "b1b940d3-d05b-48b5-821e-f328c33b988b"
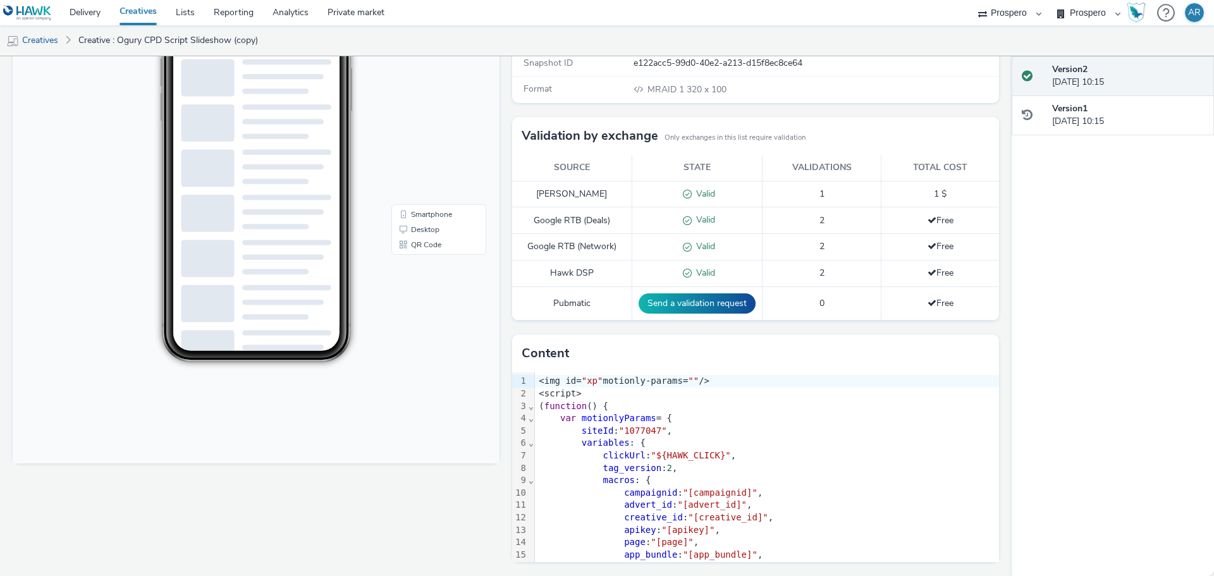
scroll to position [205, 0]
click at [641, 447] on div "variables : {" at bounding box center [767, 443] width 464 height 13
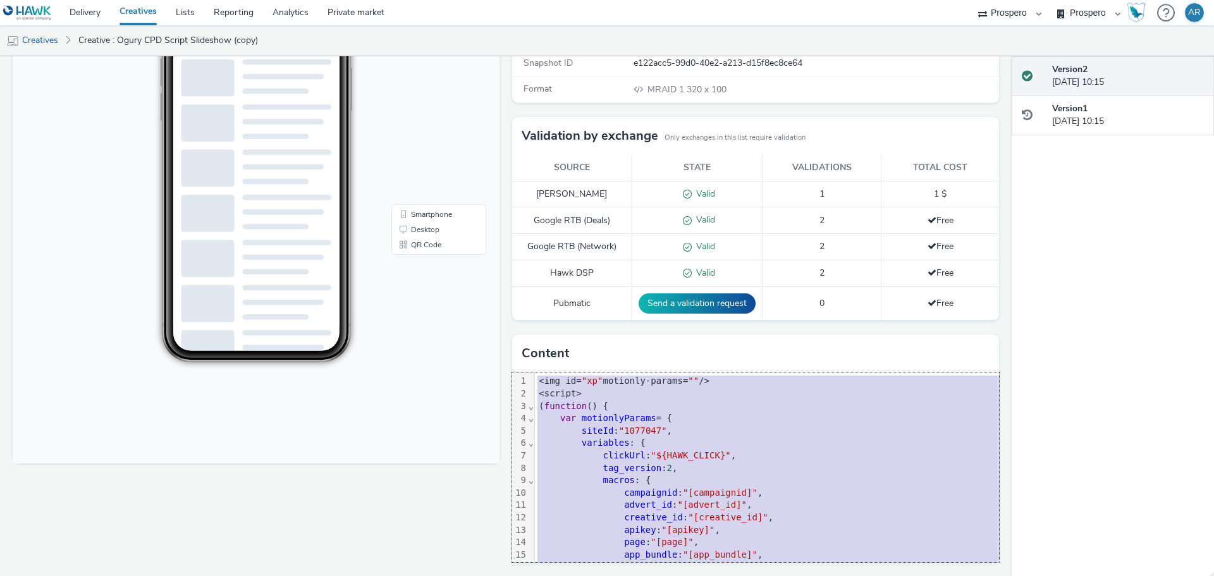
click at [624, 447] on div "variables : {" at bounding box center [817, 443] width 564 height 13
copy div "<img id= "xp" motionly-params= "" /> <script> ( function () { var motionlyParam…"
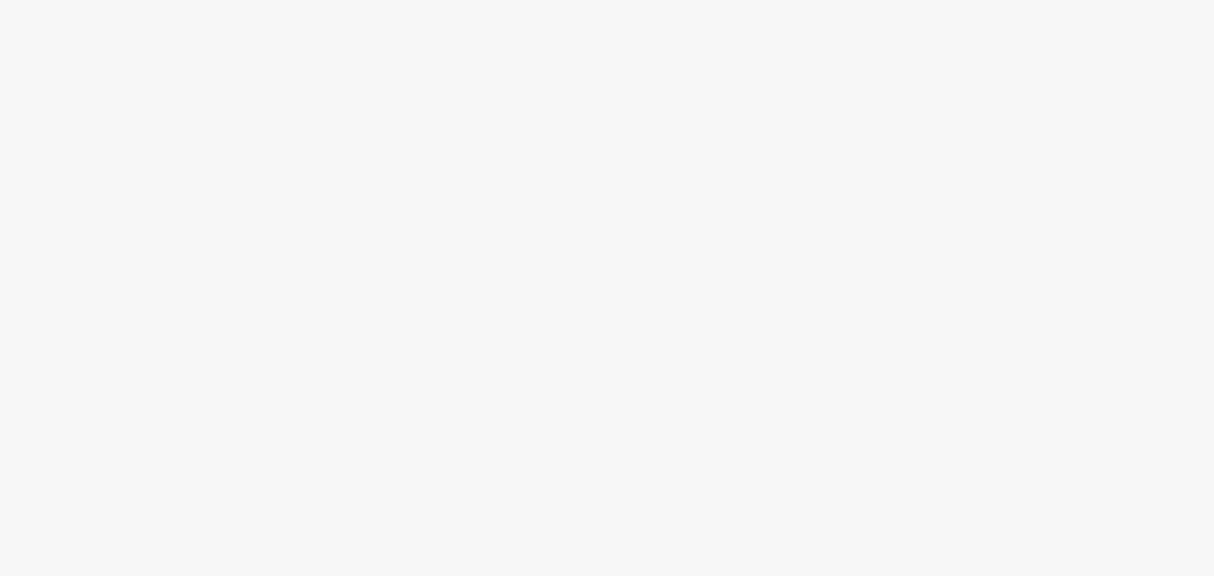
select select "47c37c18-910e-43a3-bb91-a2beb2847406"
select select "b1b940d3-d05b-48b5-821e-f328c33b988b"
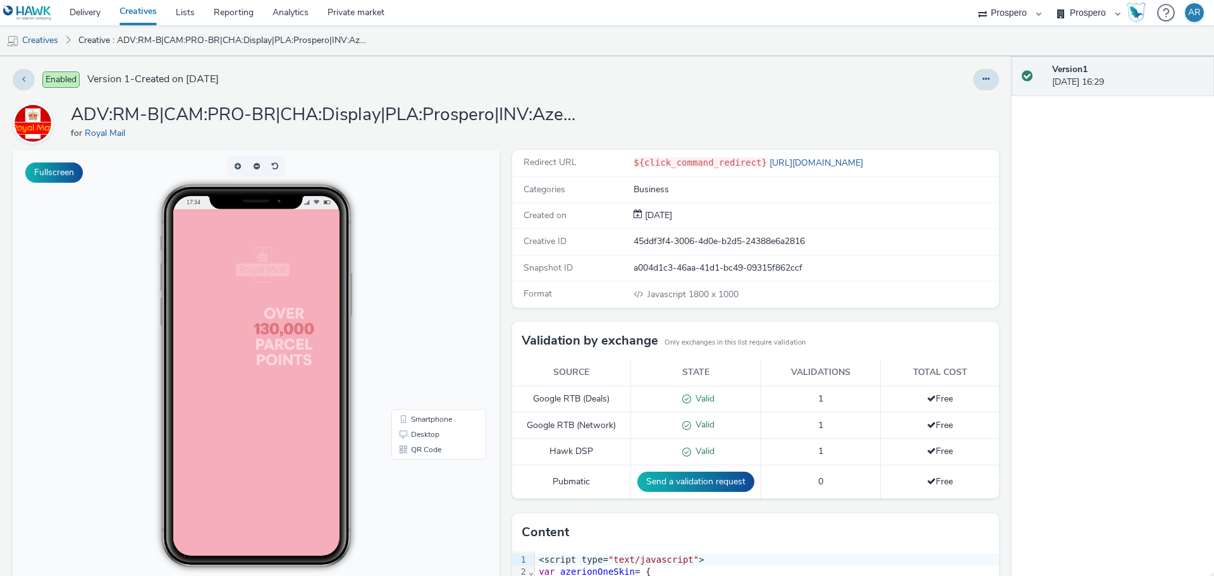
scroll to position [178, 0]
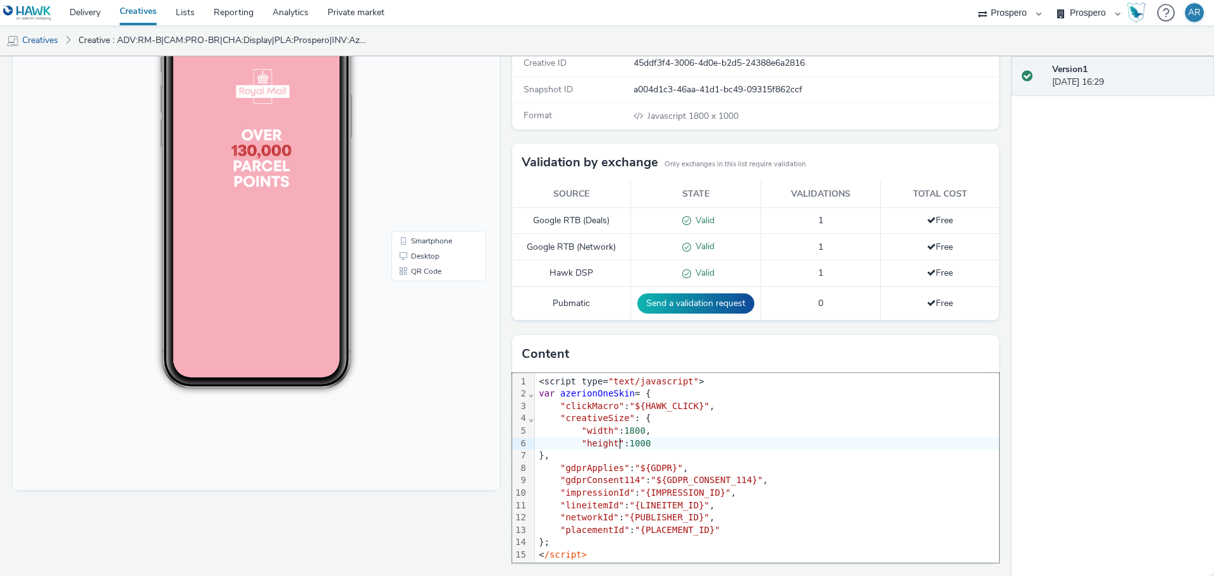
click at [614, 437] on div ""height" : 1000" at bounding box center [767, 443] width 464 height 13
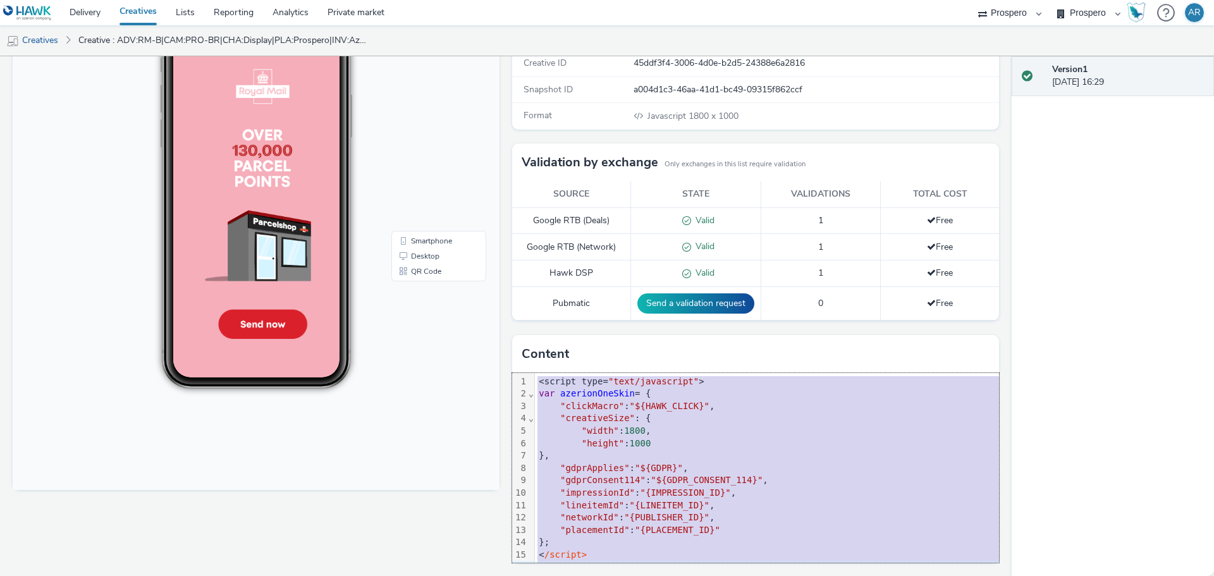
copy div "<script type= "text/javascript" > var azerionOneSkin = { "clickMacro" : "${HAWK…"
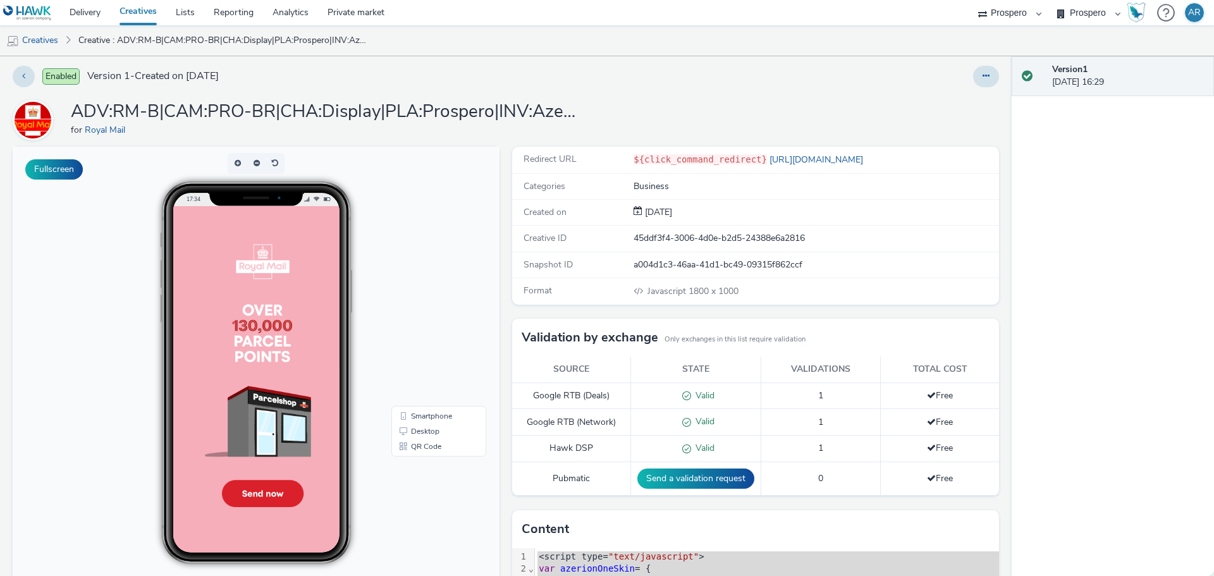
scroll to position [3, 0]
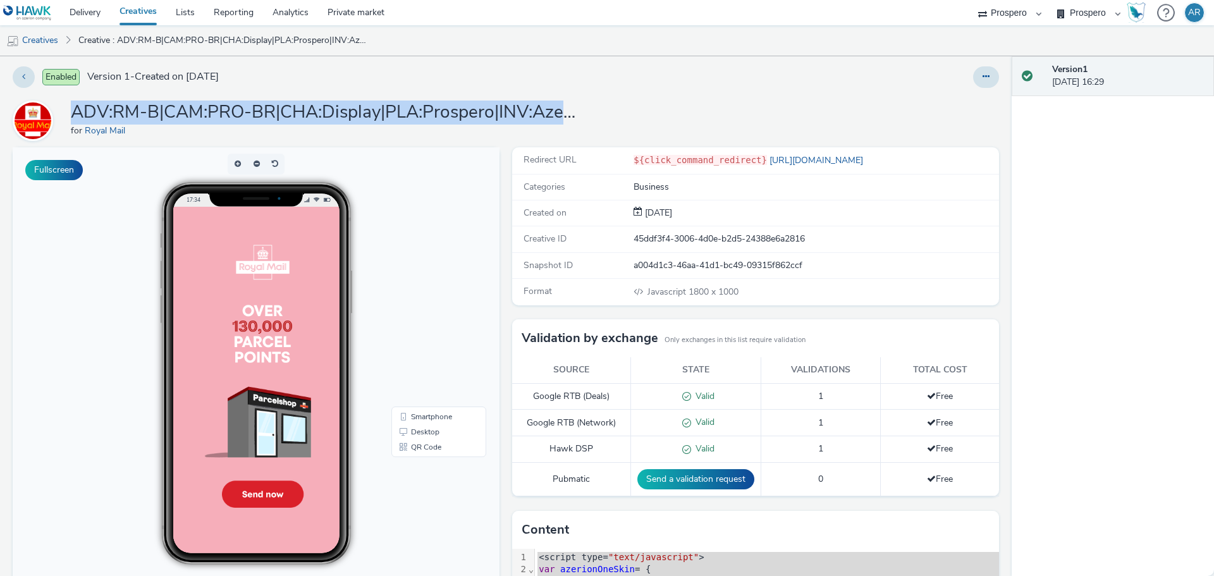
drag, startPoint x: 75, startPoint y: 107, endPoint x: 573, endPoint y: 114, distance: 498.8
click at [573, 114] on h1 "ADV:RM-B|CAM:PRO-BR|CHA:Display|PLA:Prospero|INV:Azerion|TEC:Gravity Connect|PH…" at bounding box center [324, 113] width 506 height 24
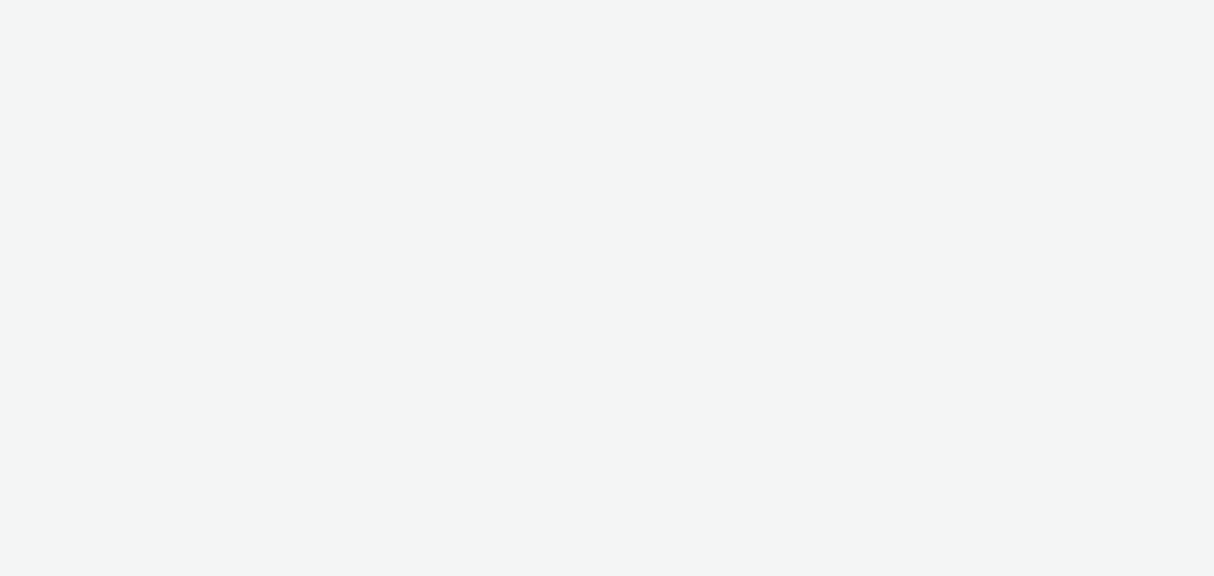
select select "47c37c18-910e-43a3-bb91-a2beb2847406"
select select "b1b940d3-d05b-48b5-821e-f328c33b988b"
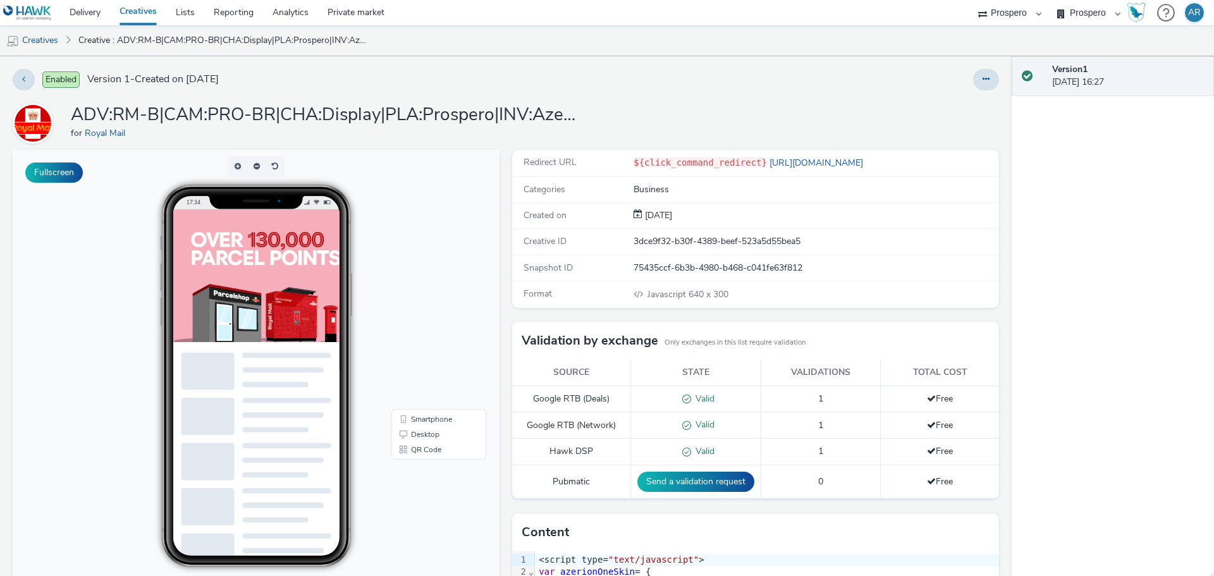
scroll to position [178, 0]
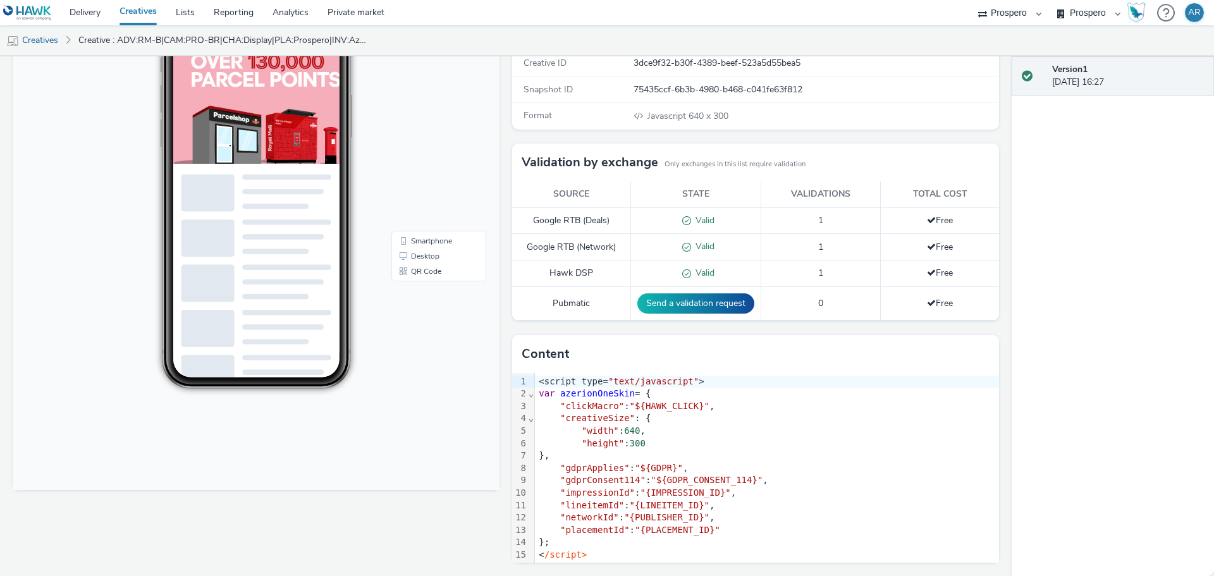
click at [582, 427] on span ""width"" at bounding box center [600, 430] width 37 height 10
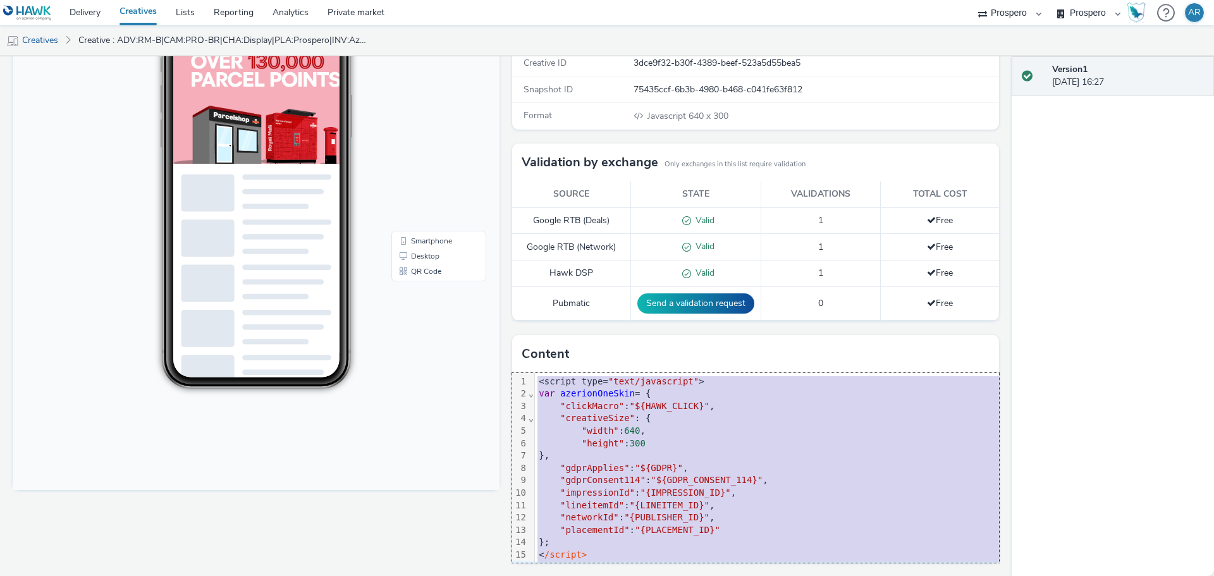
copy div "<script type= "text/javascript" > var azerionOneSkin = { "clickMacro" : "${HAWK…"
click at [606, 456] on div "}," at bounding box center [900, 455] width 730 height 13
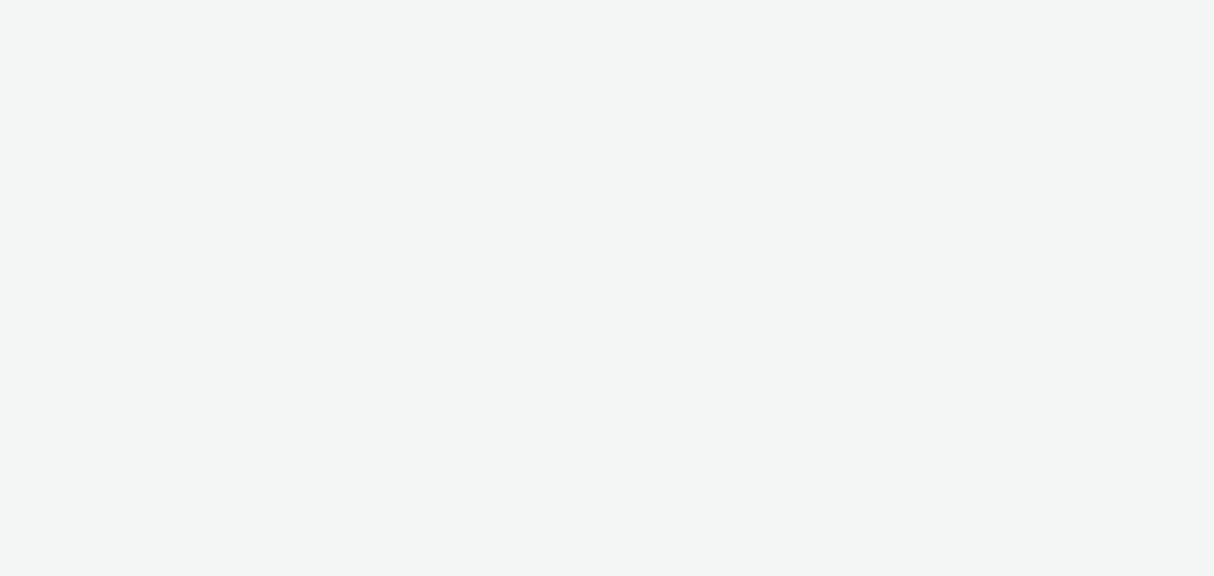
select select "47c37c18-910e-43a3-bb91-a2beb2847406"
select select "b1b940d3-d05b-48b5-821e-f328c33b988b"
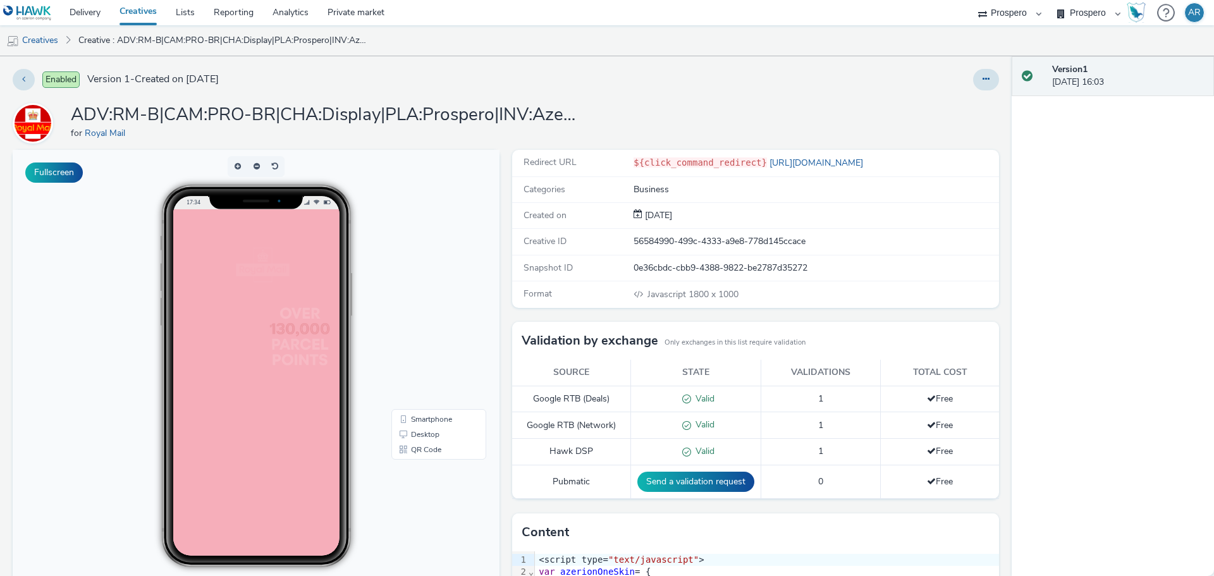
scroll to position [178, 0]
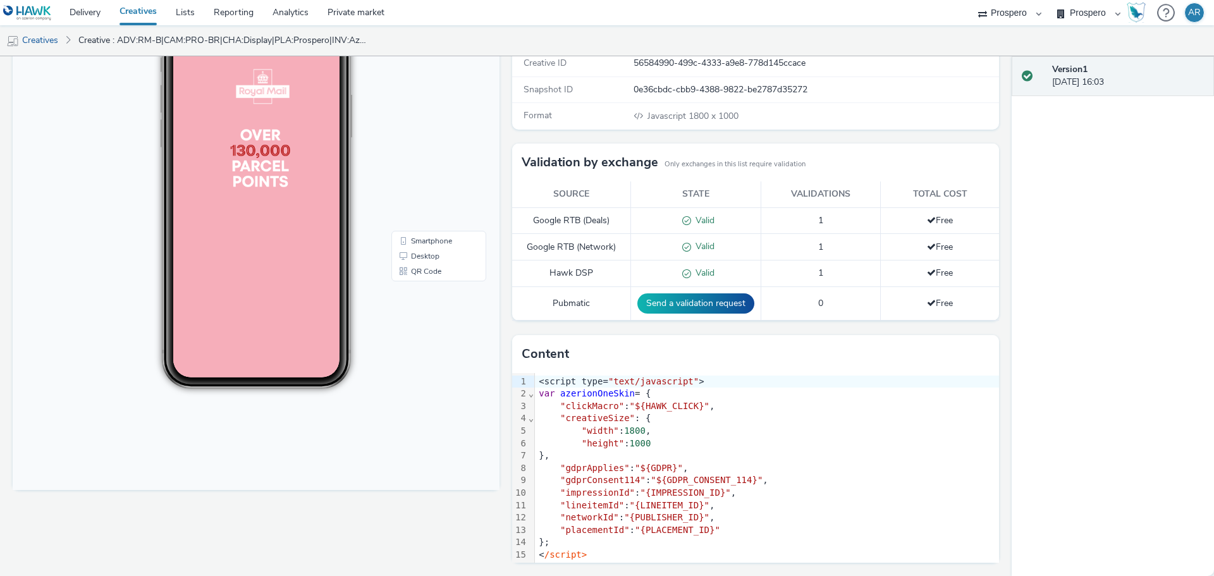
click at [632, 439] on span "1000" at bounding box center [640, 443] width 21 height 10
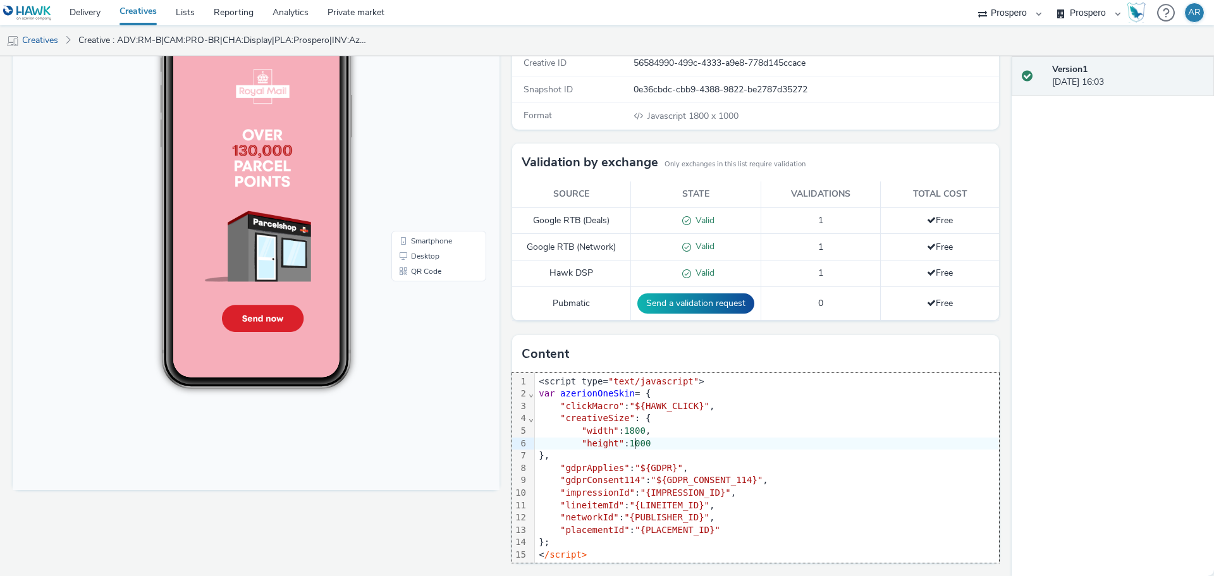
click at [607, 401] on span ""clickMacro"" at bounding box center [592, 406] width 64 height 10
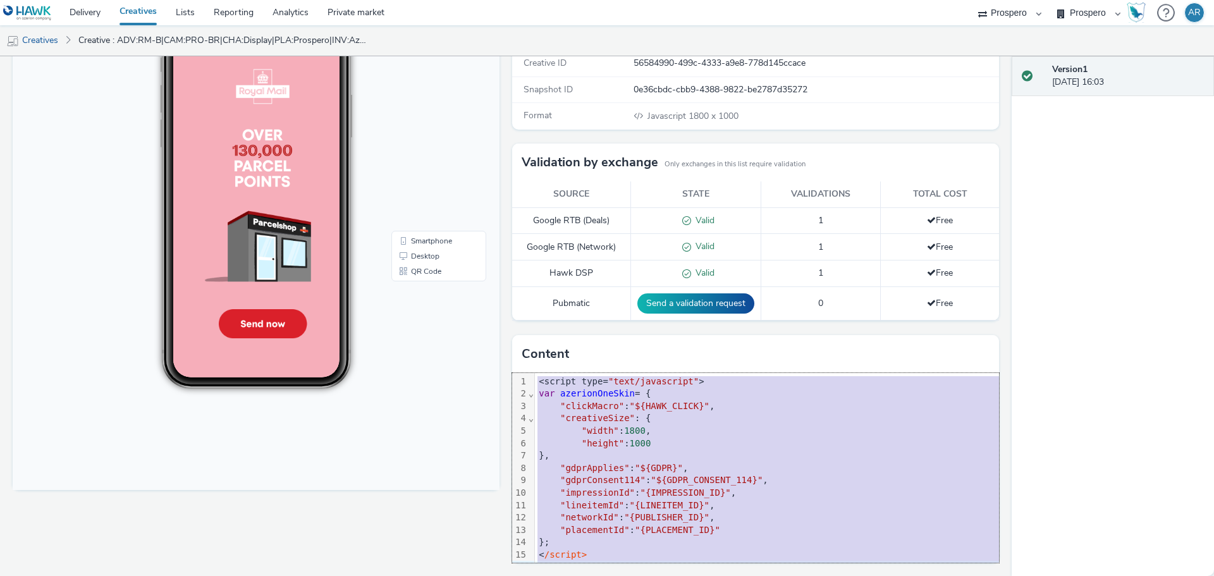
copy div "<script type= "text/javascript" > var azerionOneSkin = { "clickMacro" : "${HAWK…"
click at [612, 472] on span ""gdprApplies"" at bounding box center [595, 468] width 70 height 10
copy div "<script type= "text/javascript" > var azerionOneSkin = { "clickMacro" : "${HAWK…"
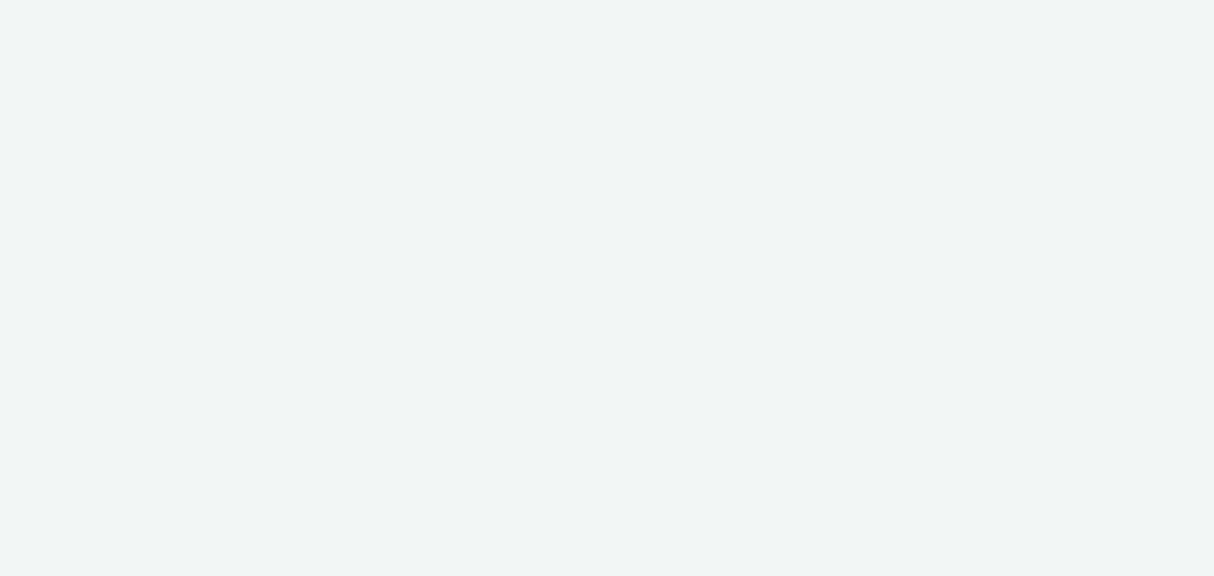
select select "47c37c18-910e-43a3-bb91-a2beb2847406"
select select "b1b940d3-d05b-48b5-821e-f328c33b988b"
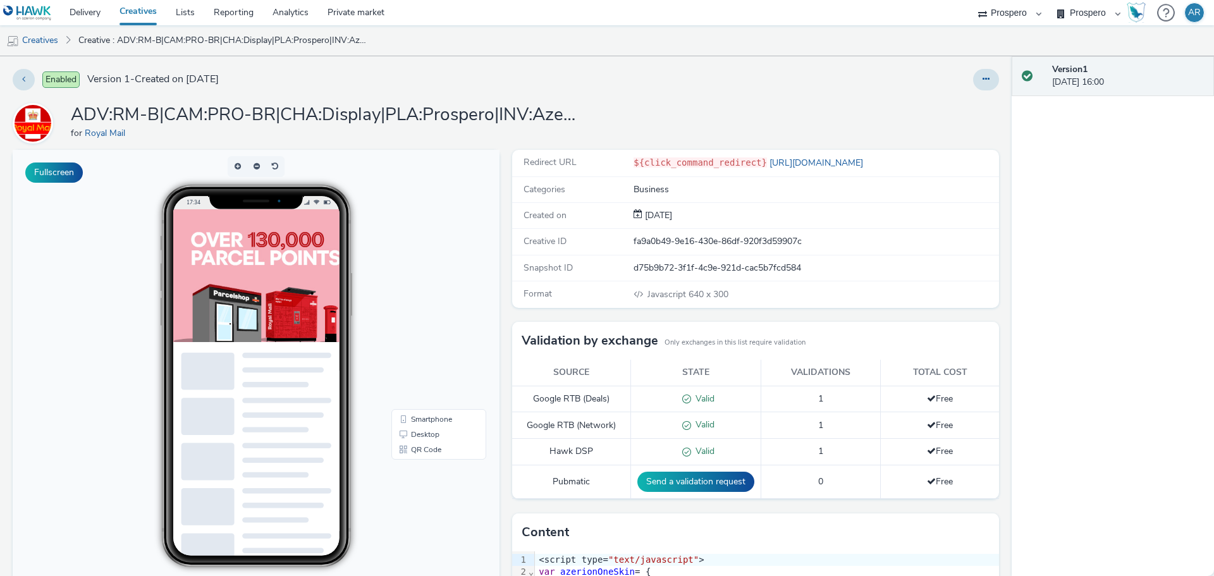
scroll to position [178, 0]
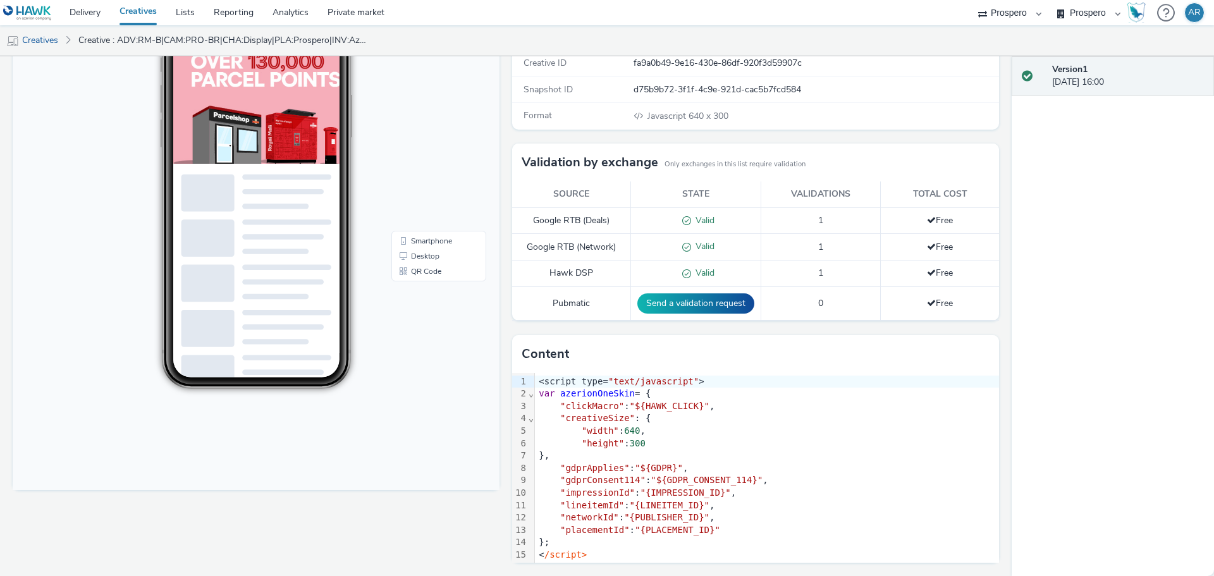
click at [606, 438] on span ""height"" at bounding box center [603, 443] width 42 height 10
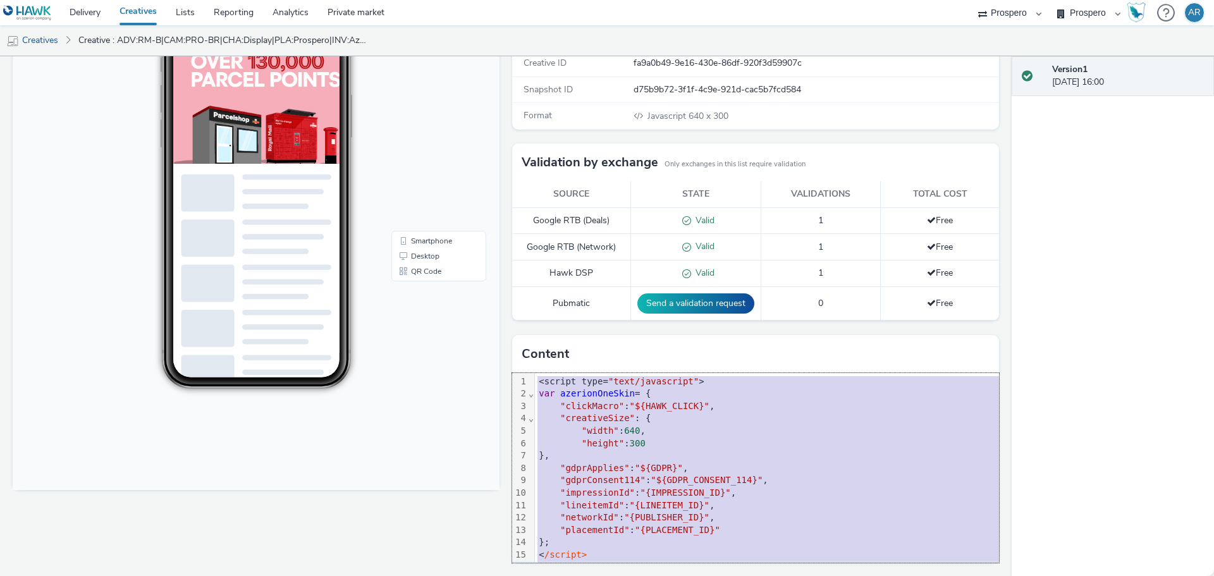
copy div "<script type= "text/javascript" > var azerionOneSkin = { "clickMacro" : "${HAWK…"
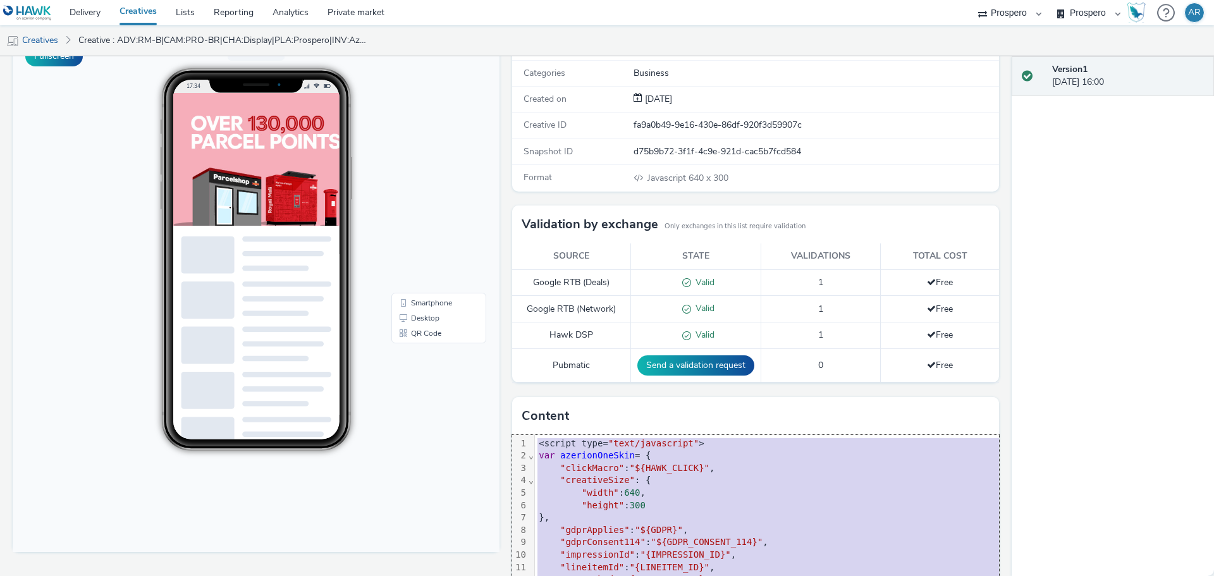
click at [611, 525] on span ""gdprApplies"" at bounding box center [595, 530] width 70 height 10
copy div "<script type= "text/javascript" > var azerionOneSkin = { "clickMacro" : "${HAWK…"
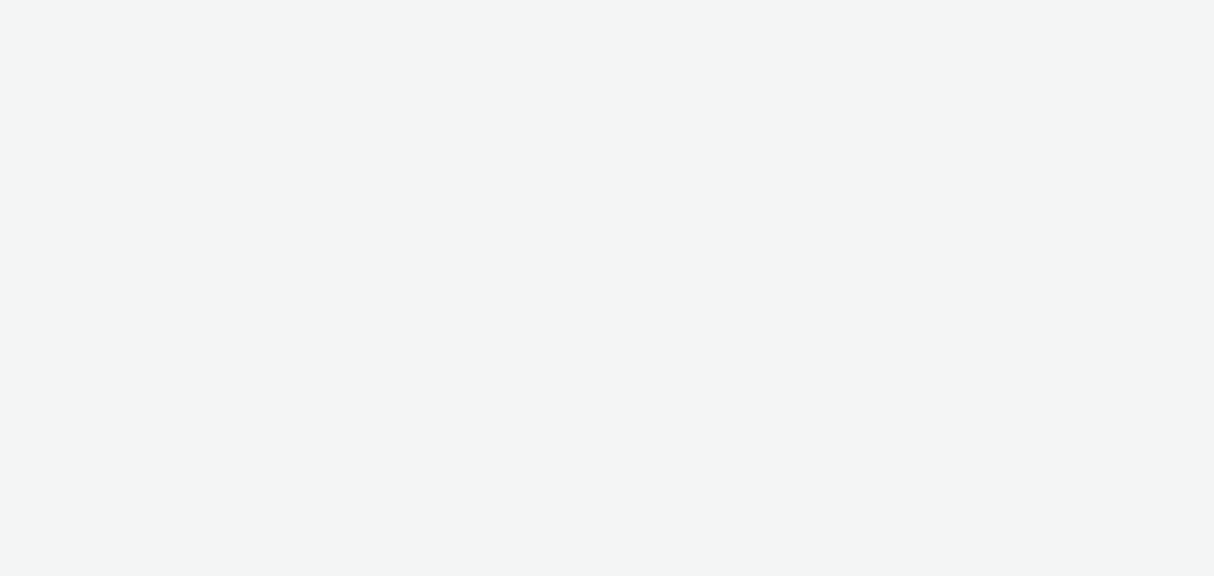
select select "47c37c18-910e-43a3-bb91-a2beb2847406"
select select "b1b940d3-d05b-48b5-821e-f328c33b988b"
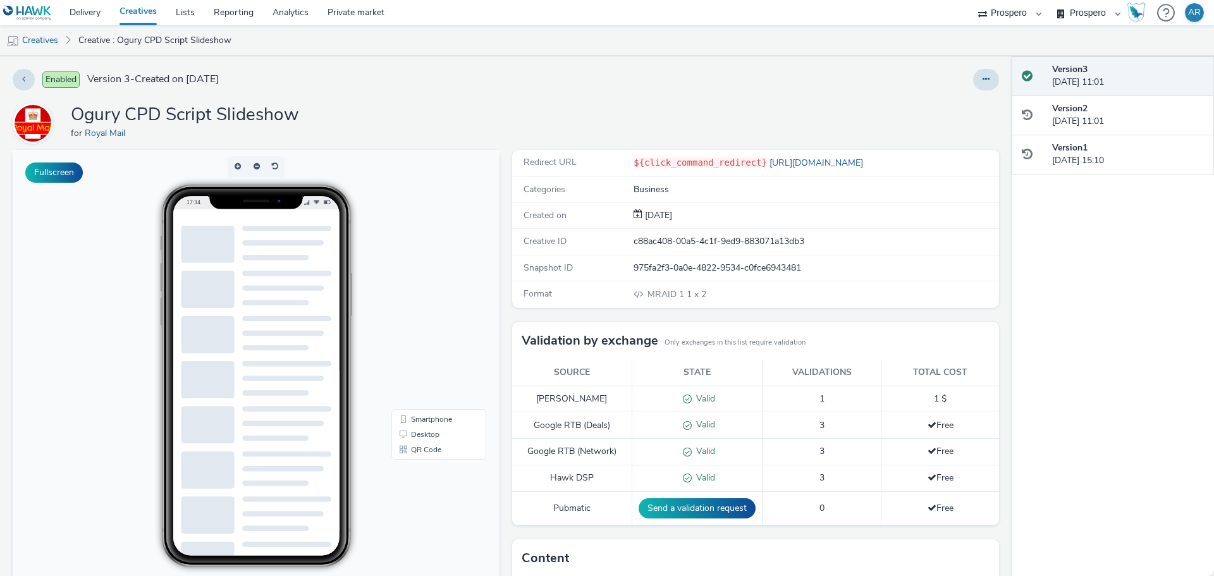
scroll to position [205, 0]
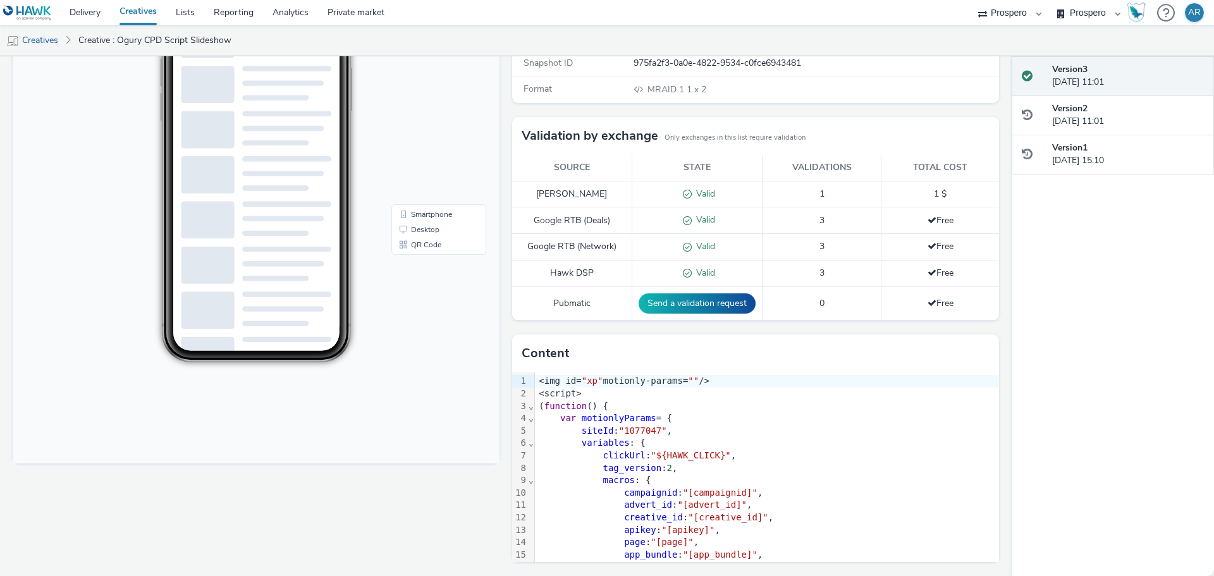
click at [600, 413] on span "motionlyParams" at bounding box center [619, 418] width 75 height 10
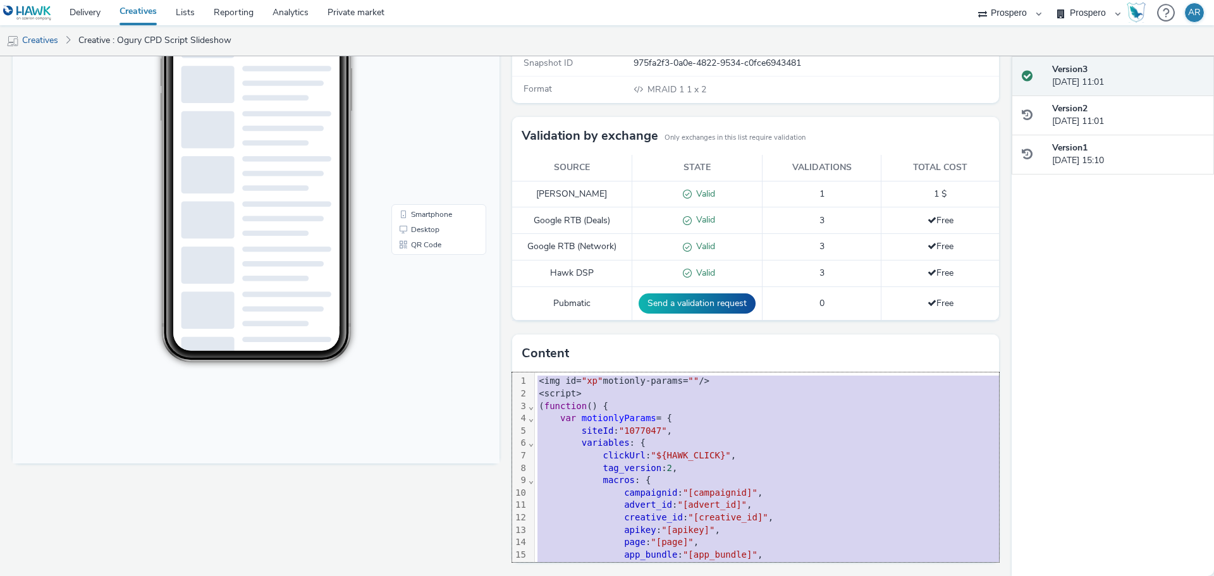
copy div "<img id= "xp" motionly-params= "" /> <script> ( function () { var motionlyParam…"
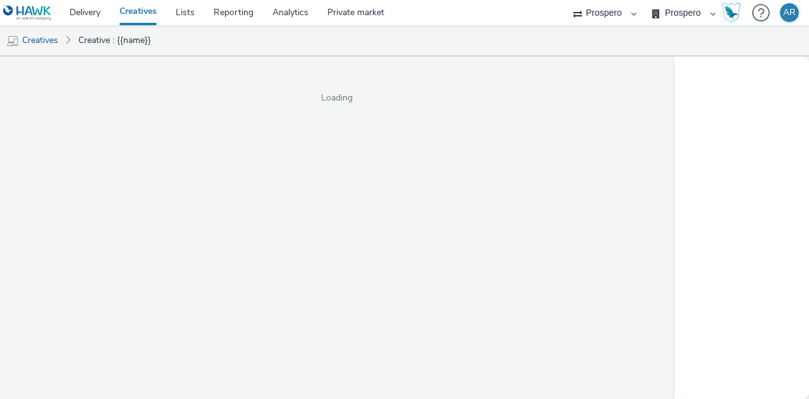
select select "47c37c18-910e-43a3-bb91-a2beb2847406"
select select "b1b940d3-d05b-48b5-821e-f328c33b988b"
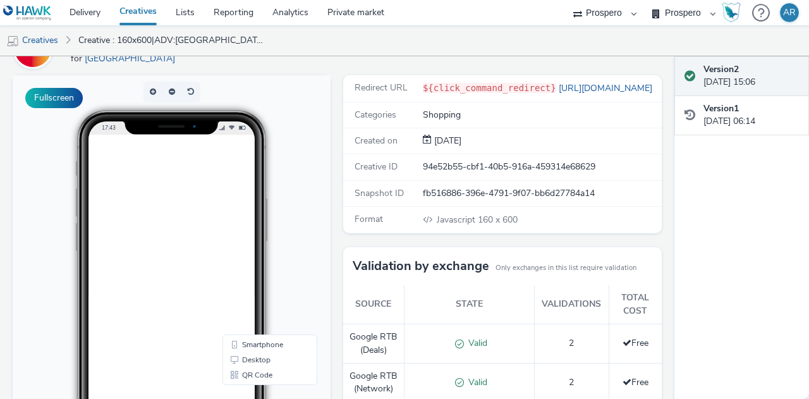
scroll to position [73, 0]
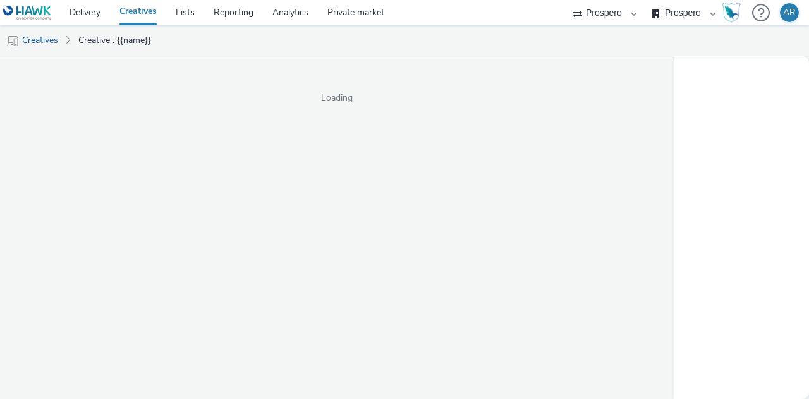
select select "47c37c18-910e-43a3-bb91-a2beb2847406"
select select "b1b940d3-d05b-48b5-821e-f328c33b988b"
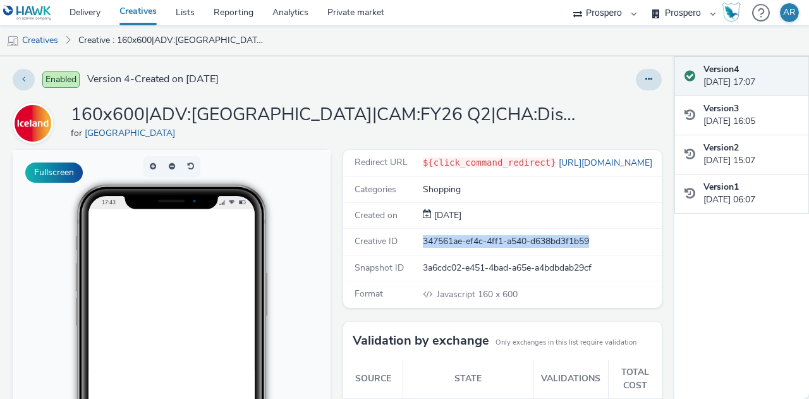
drag, startPoint x: 417, startPoint y: 241, endPoint x: 591, endPoint y: 235, distance: 173.9
click at [591, 235] on div "347561ae-ef4c-4ff1-a540-d638bd3f1b59" at bounding box center [542, 241] width 238 height 13
copy div "347561ae-ef4c-4ff1-a540-d638bd3f1b59"
click at [539, 79] on div at bounding box center [532, 79] width 260 height 21
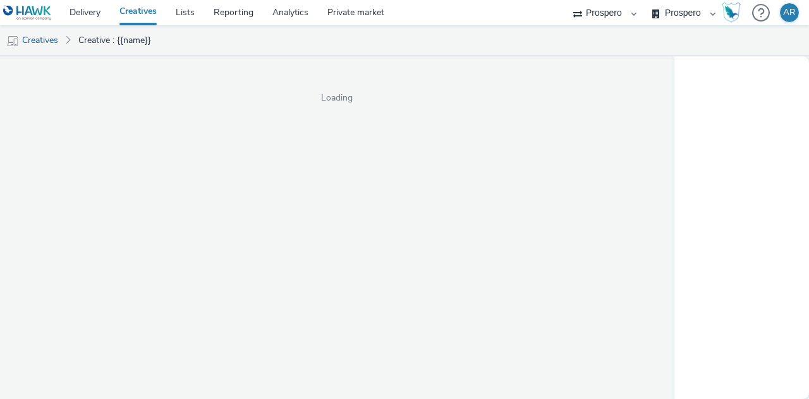
select select "47c37c18-910e-43a3-bb91-a2beb2847406"
select select "b1b940d3-d05b-48b5-821e-f328c33b988b"
select select "47c37c18-910e-43a3-bb91-a2beb2847406"
select select "b1b940d3-d05b-48b5-821e-f328c33b988b"
select select "47c37c18-910e-43a3-bb91-a2beb2847406"
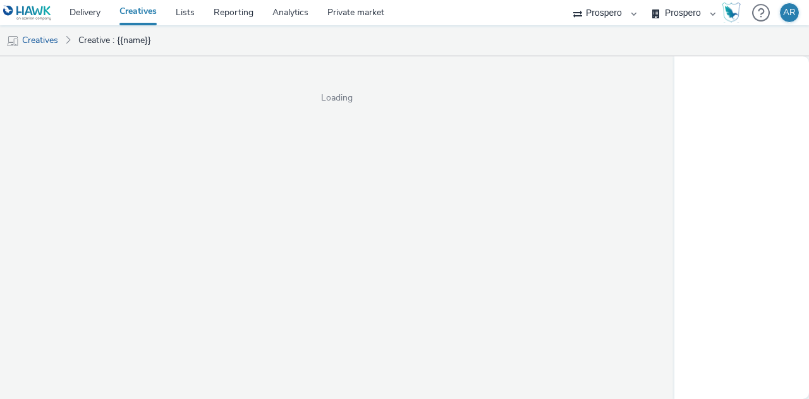
select select "b1b940d3-d05b-48b5-821e-f328c33b988b"
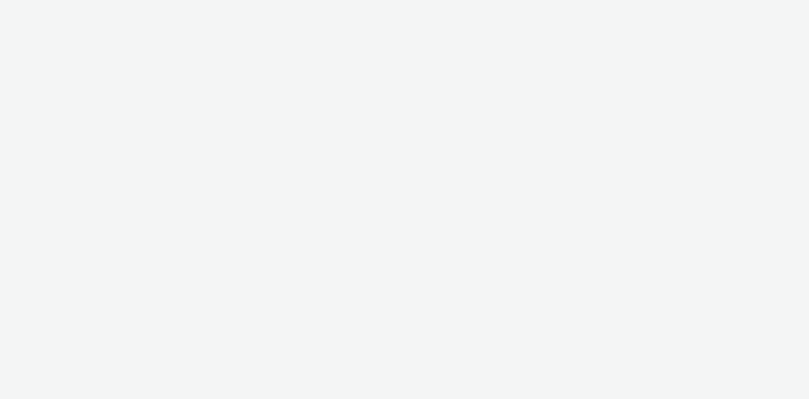
select select "47c37c18-910e-43a3-bb91-a2beb2847406"
select select "b1b940d3-d05b-48b5-821e-f328c33b988b"
select select "47c37c18-910e-43a3-bb91-a2beb2847406"
select select "b1b940d3-d05b-48b5-821e-f328c33b988b"
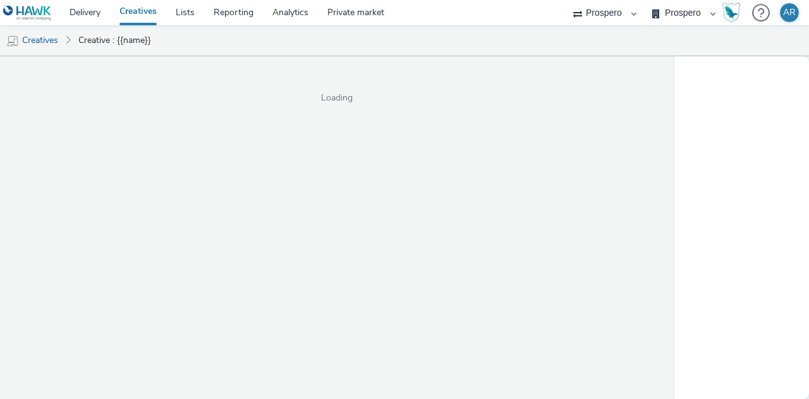
select select "47c37c18-910e-43a3-bb91-a2beb2847406"
select select "b1b940d3-d05b-48b5-821e-f328c33b988b"
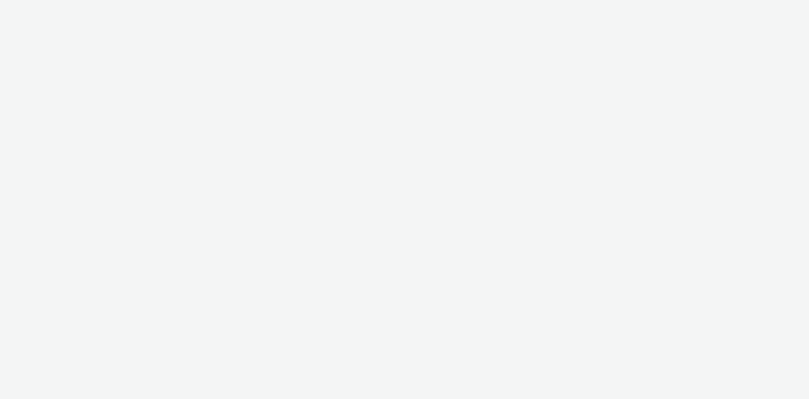
select select "47c37c18-910e-43a3-bb91-a2beb2847406"
select select "b1b940d3-d05b-48b5-821e-f328c33b988b"
select select "47c37c18-910e-43a3-bb91-a2beb2847406"
select select "b1b940d3-d05b-48b5-821e-f328c33b988b"
select select "47c37c18-910e-43a3-bb91-a2beb2847406"
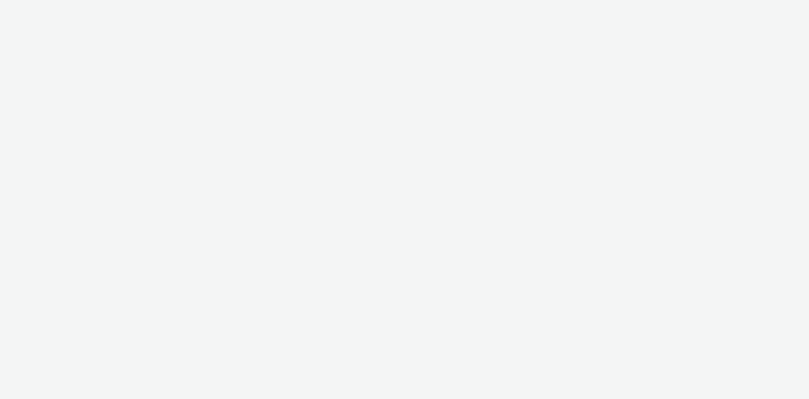
select select "b1b940d3-d05b-48b5-821e-f328c33b988b"
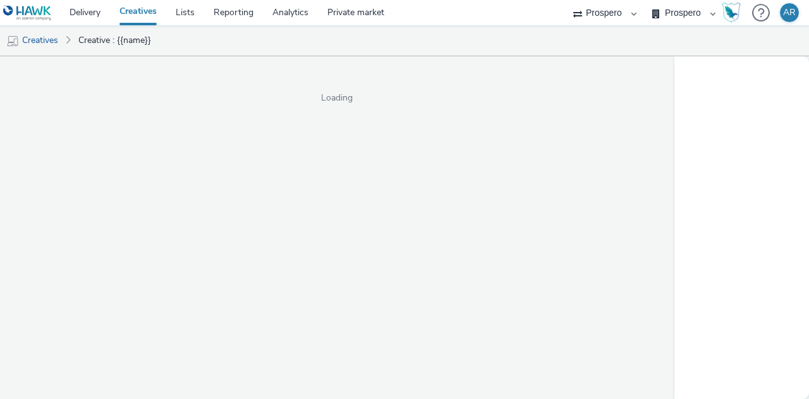
select select "47c37c18-910e-43a3-bb91-a2beb2847406"
select select "b1b940d3-d05b-48b5-821e-f328c33b988b"
